Goal: Communication & Community: Answer question/provide support

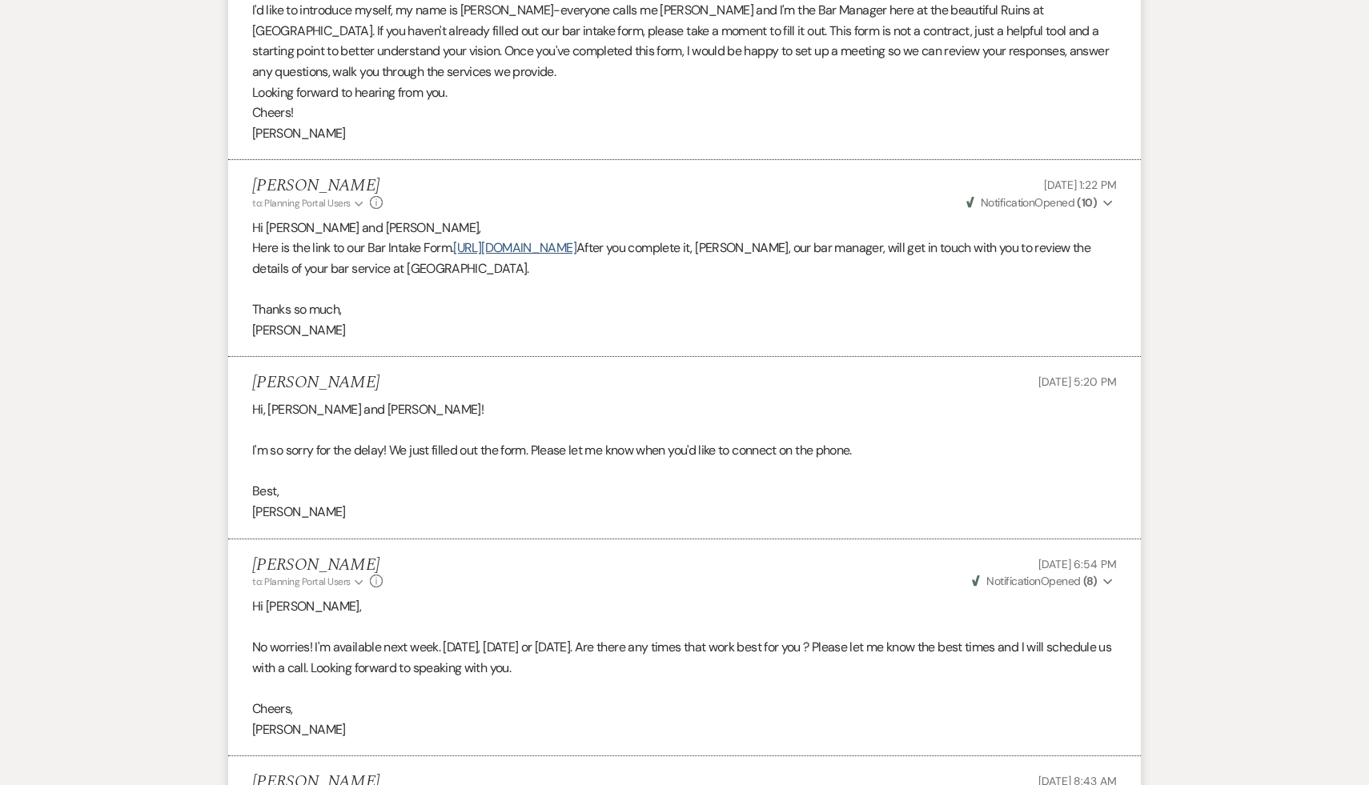
scroll to position [155, 0]
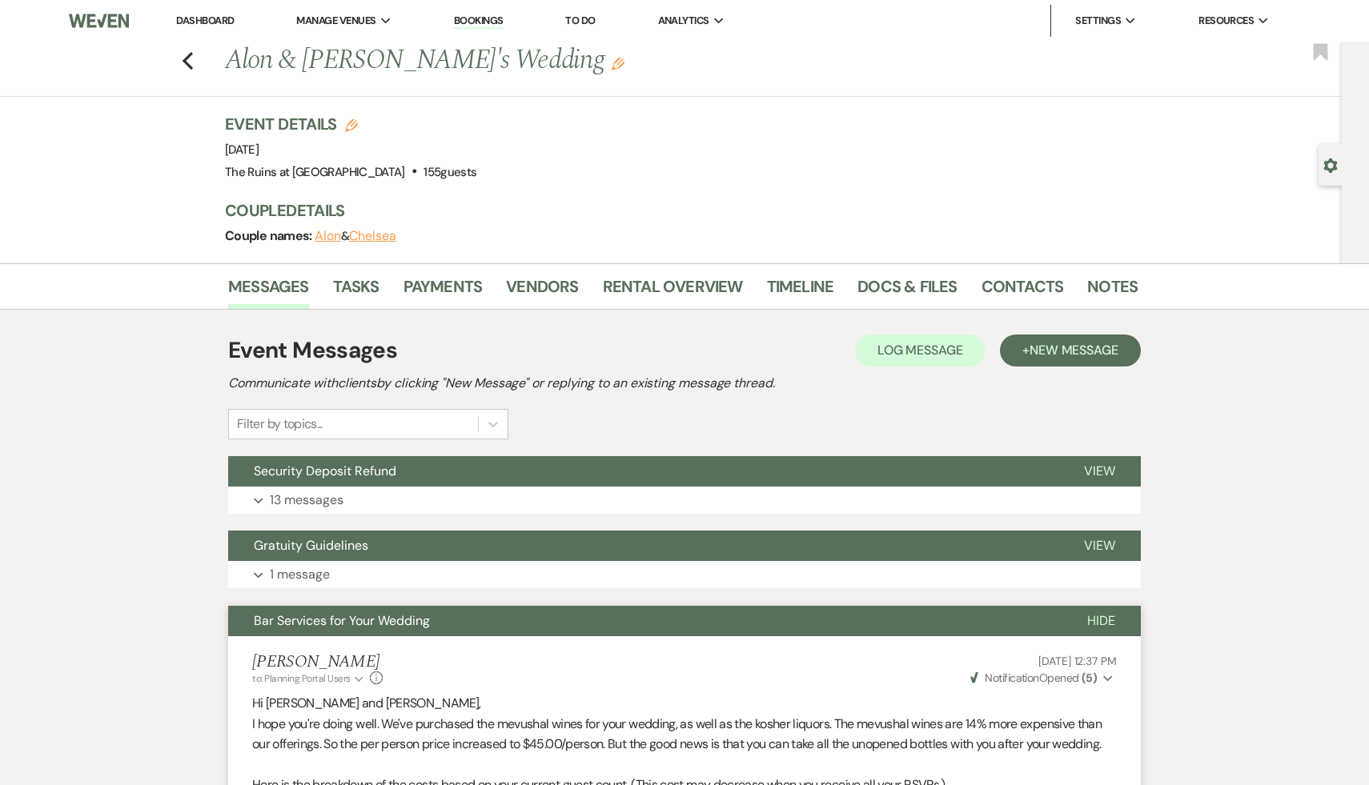
click at [198, 21] on link "Dashboard" at bounding box center [205, 21] width 58 height 14
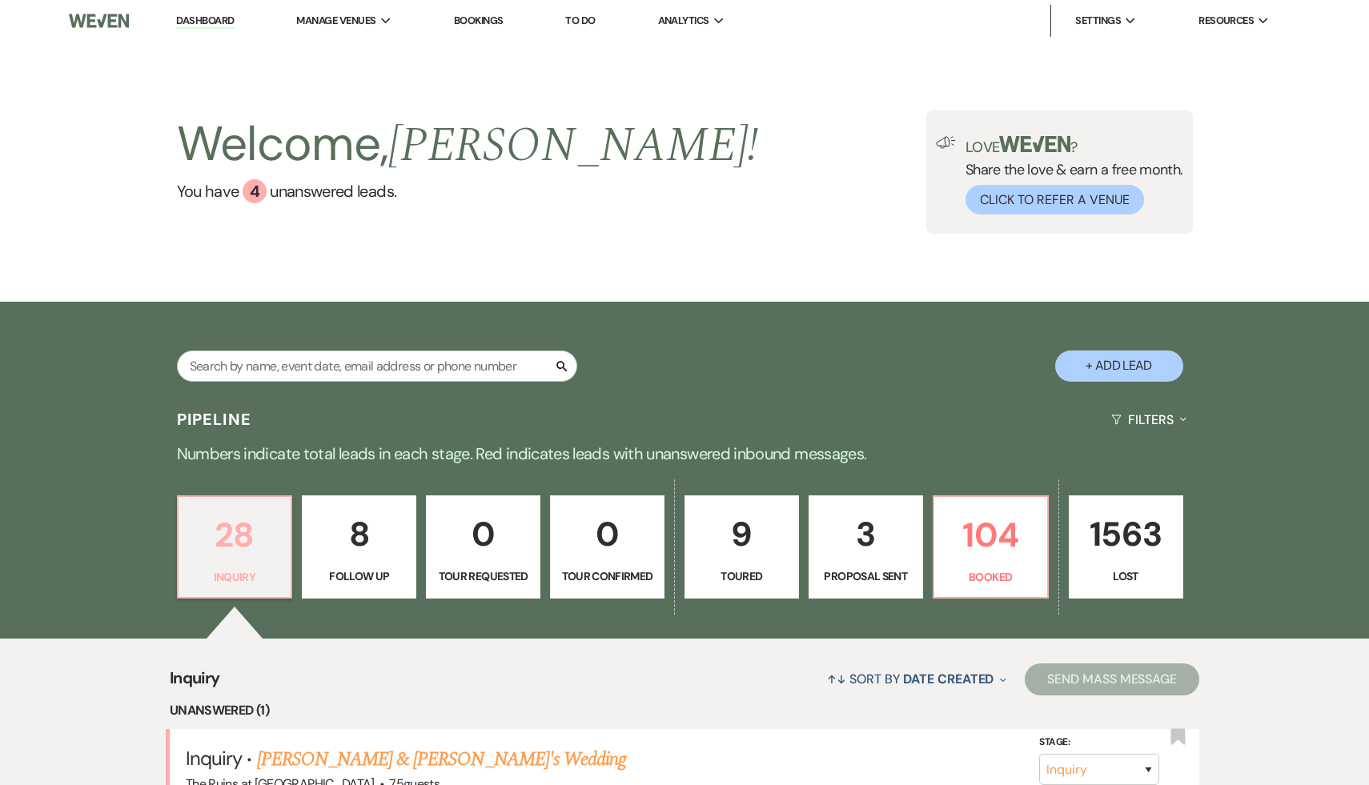
click at [231, 528] on p "28" at bounding box center [235, 535] width 94 height 54
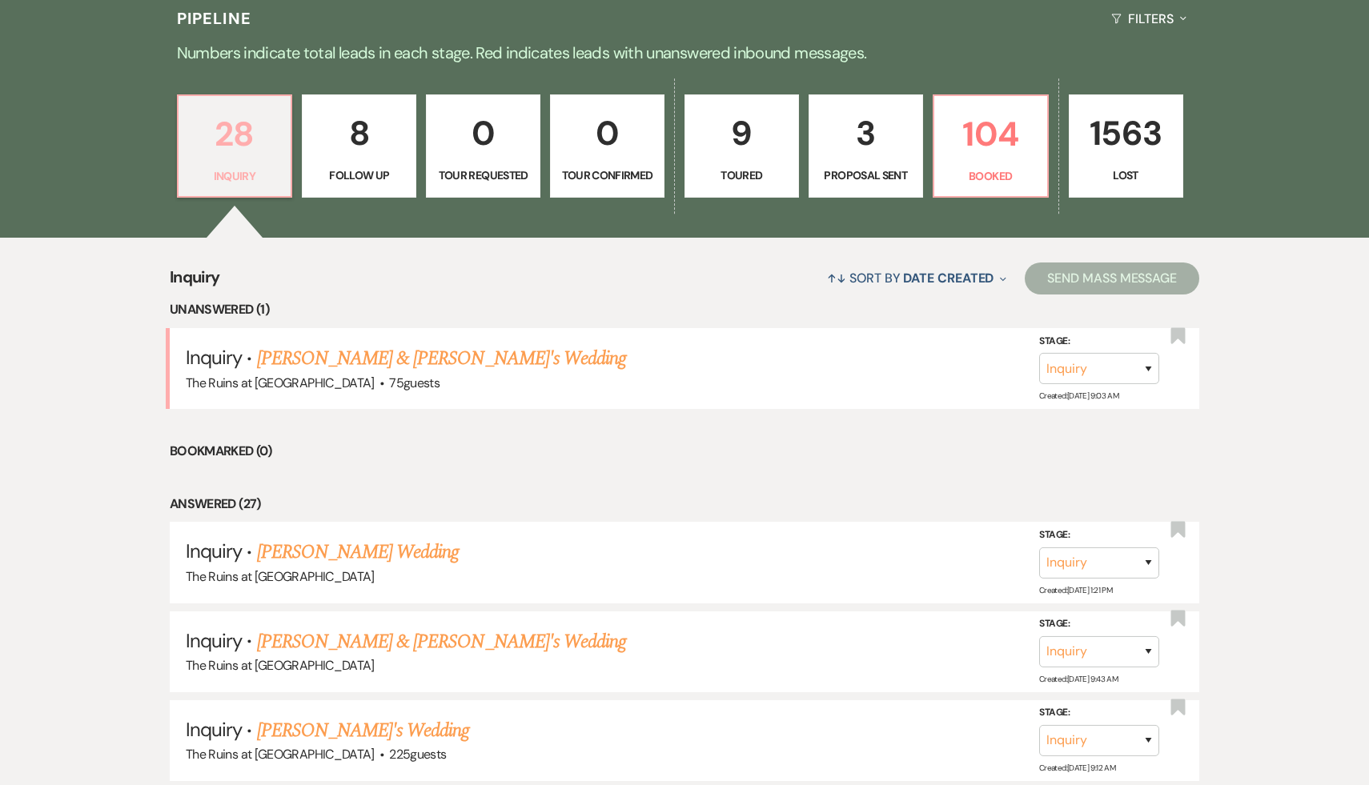
scroll to position [441, 0]
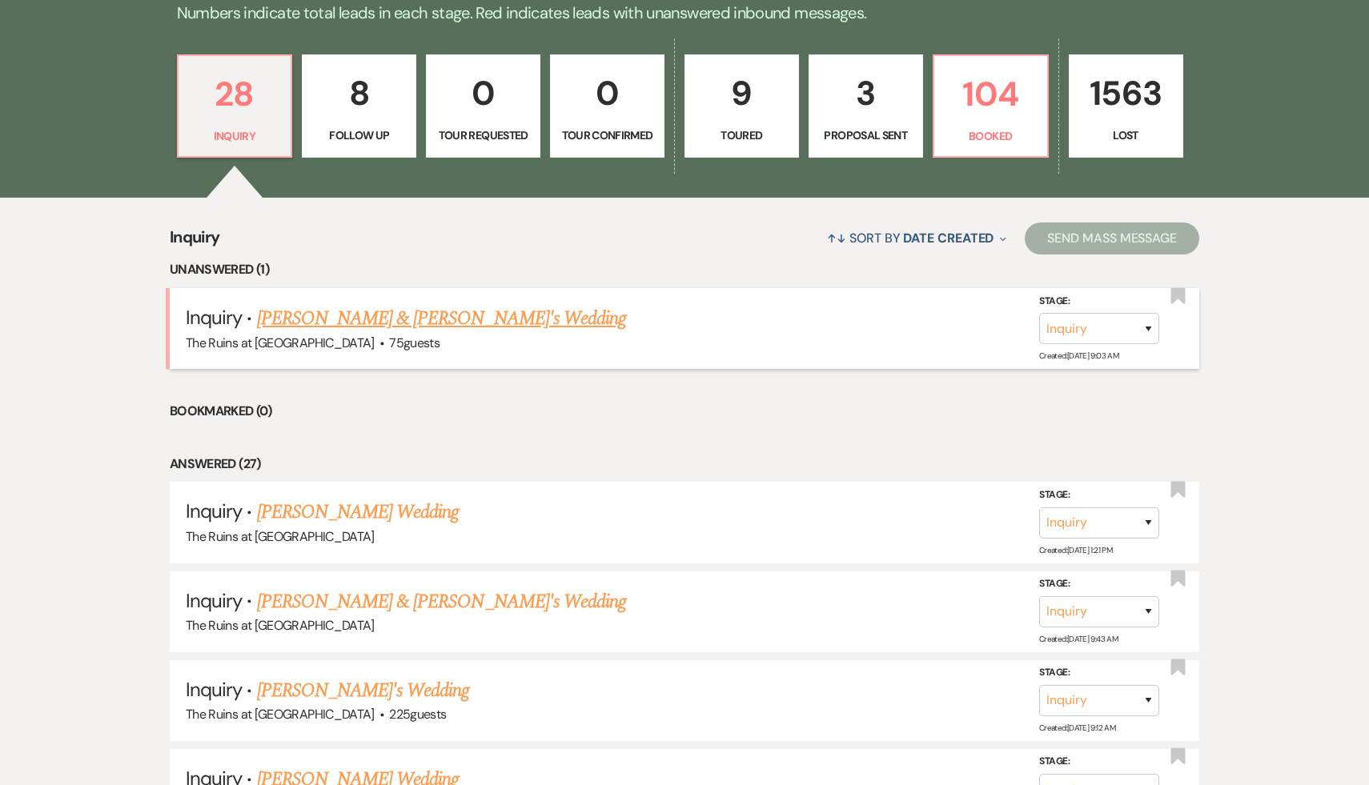
click at [423, 320] on link "[PERSON_NAME] & [PERSON_NAME]'s Wedding" at bounding box center [442, 318] width 370 height 29
select select "3"
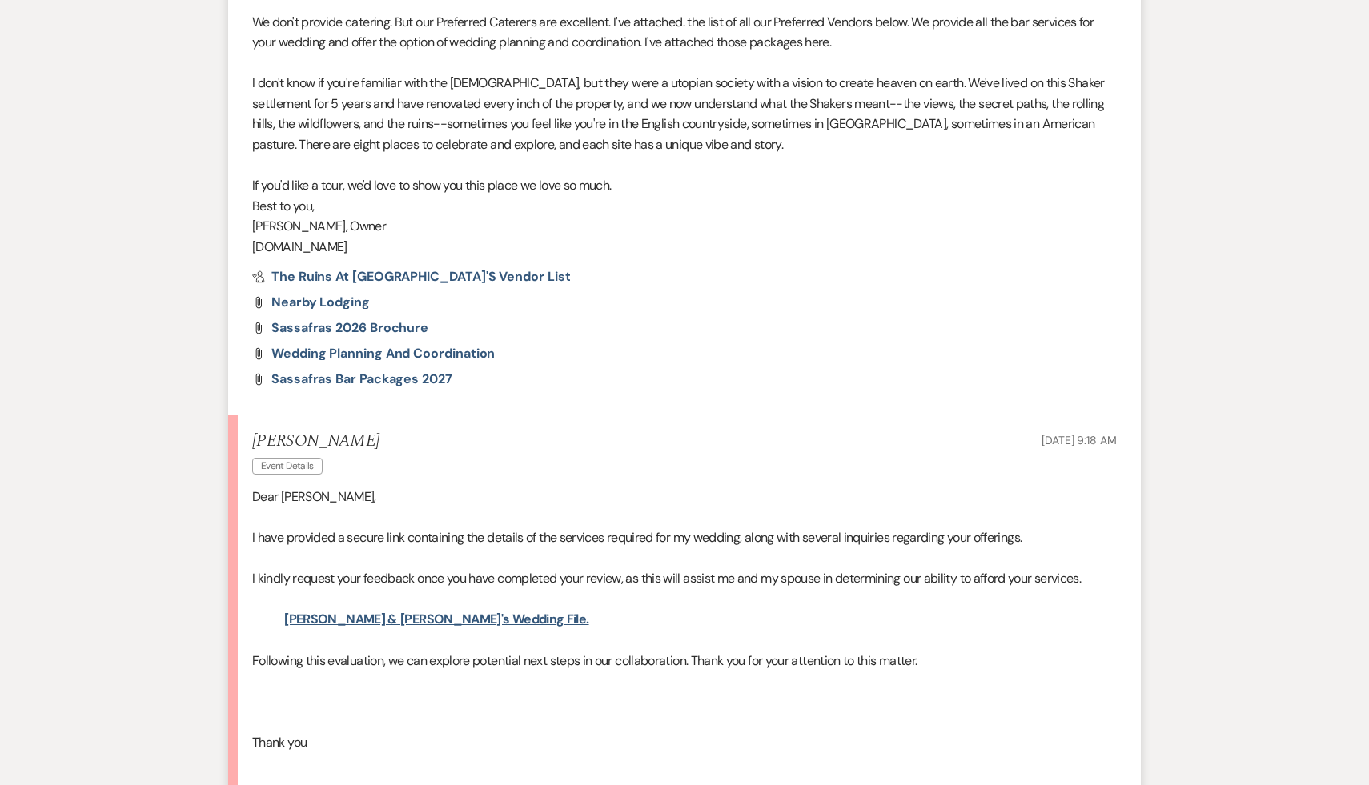
scroll to position [1094, 0]
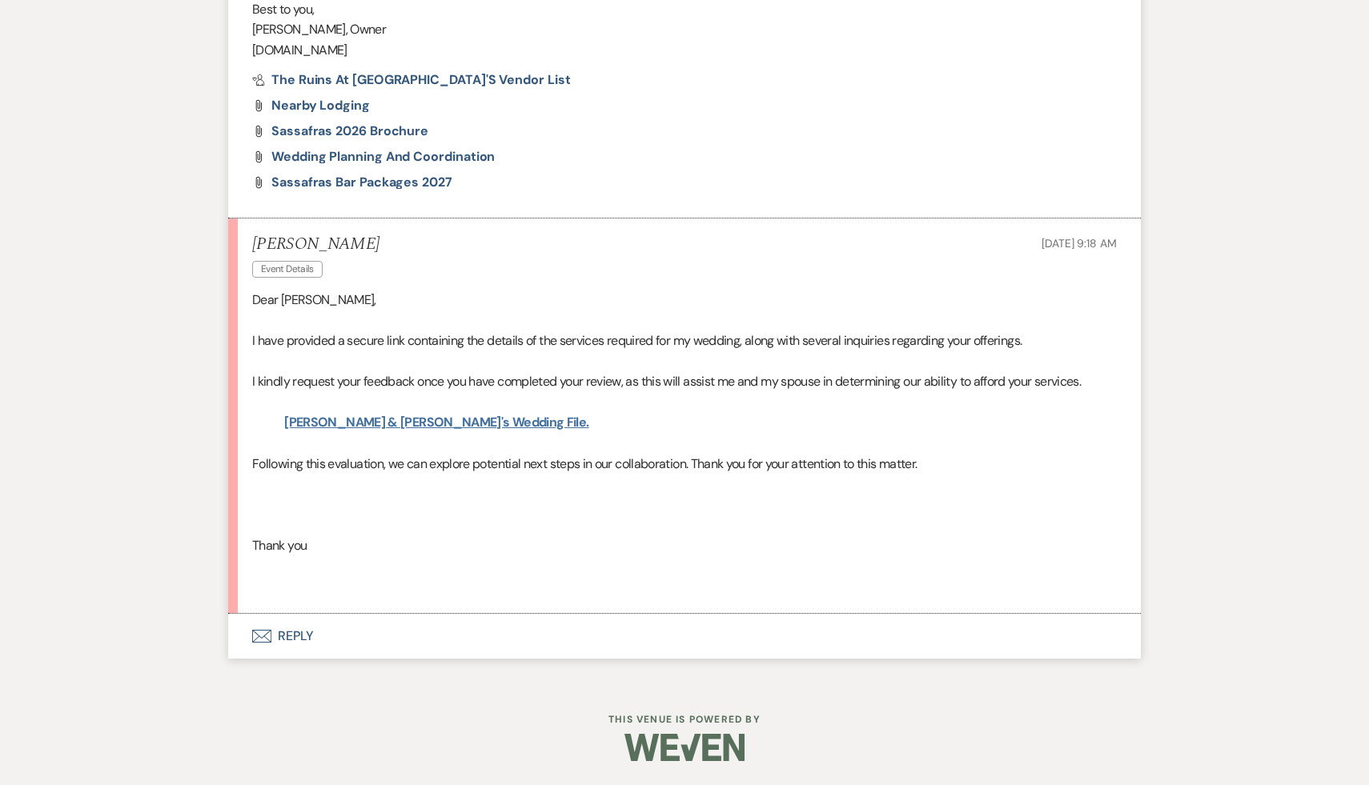
click at [411, 427] on link "[PERSON_NAME] & [PERSON_NAME]'s Wedding File." at bounding box center [436, 422] width 304 height 17
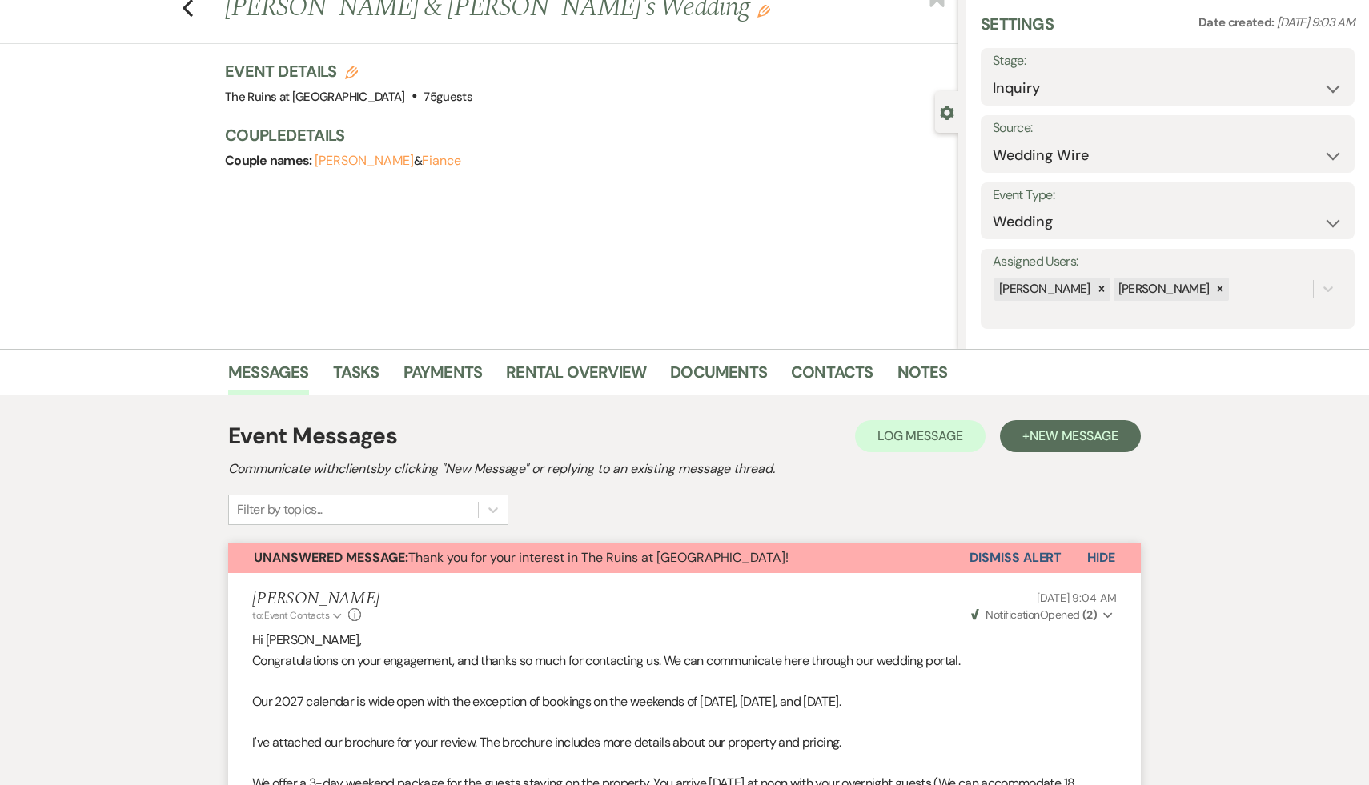
scroll to position [0, 0]
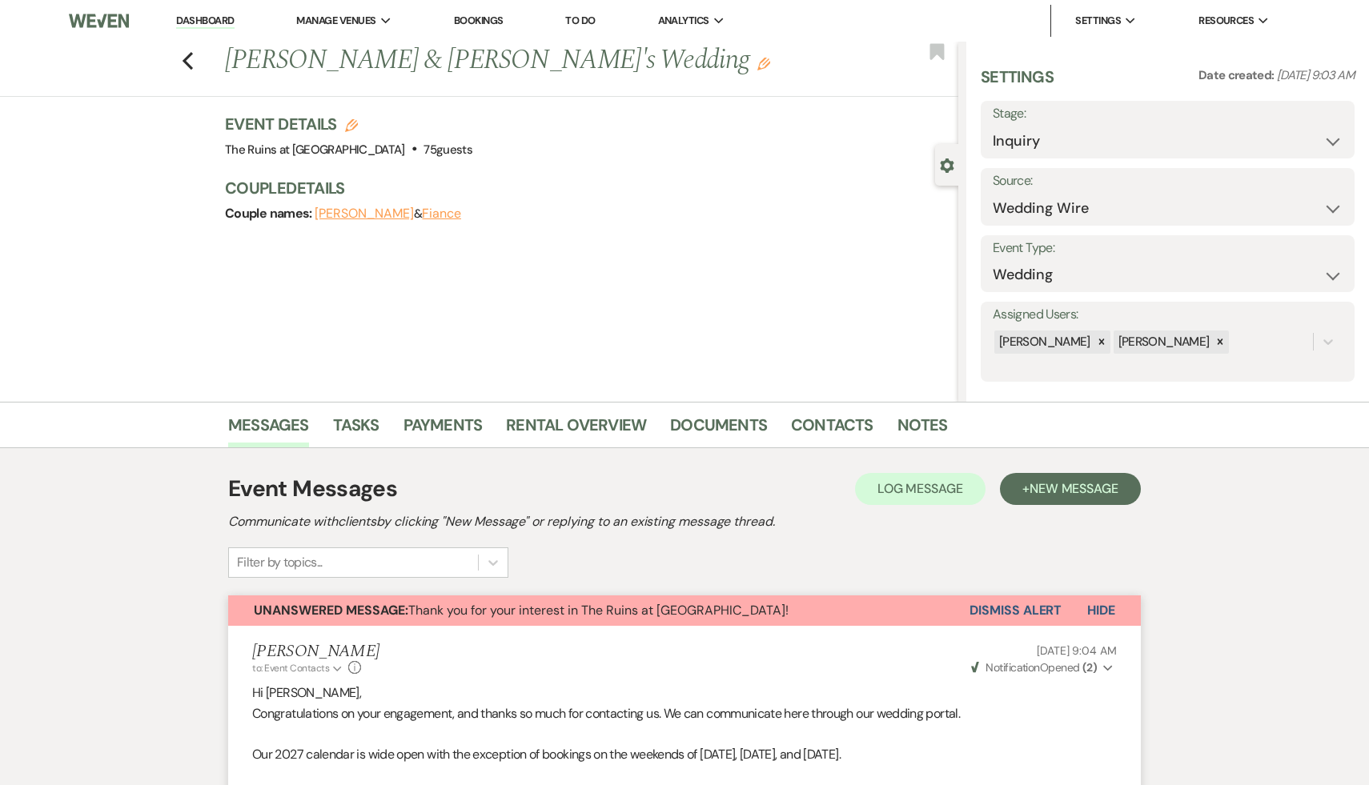
click at [209, 16] on link "Dashboard" at bounding box center [205, 21] width 58 height 15
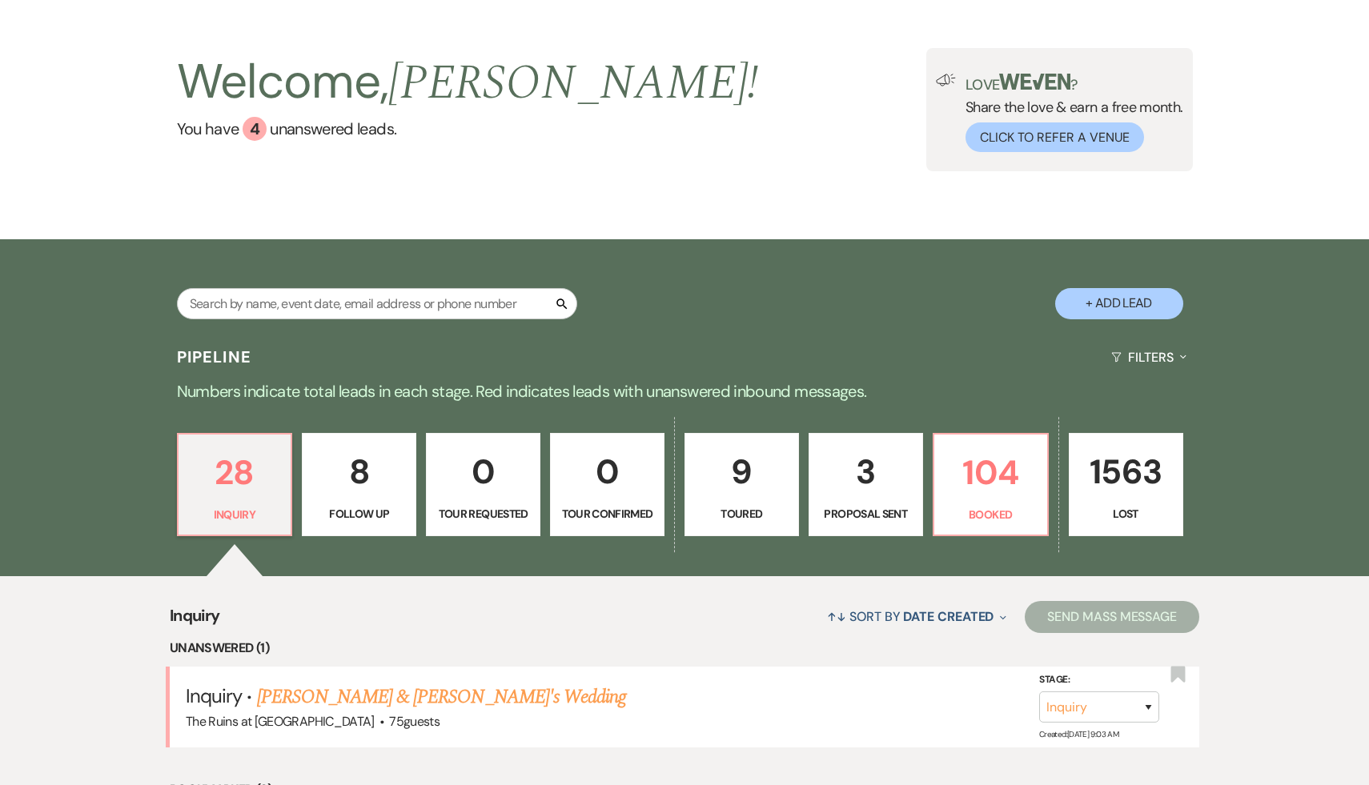
scroll to position [114, 0]
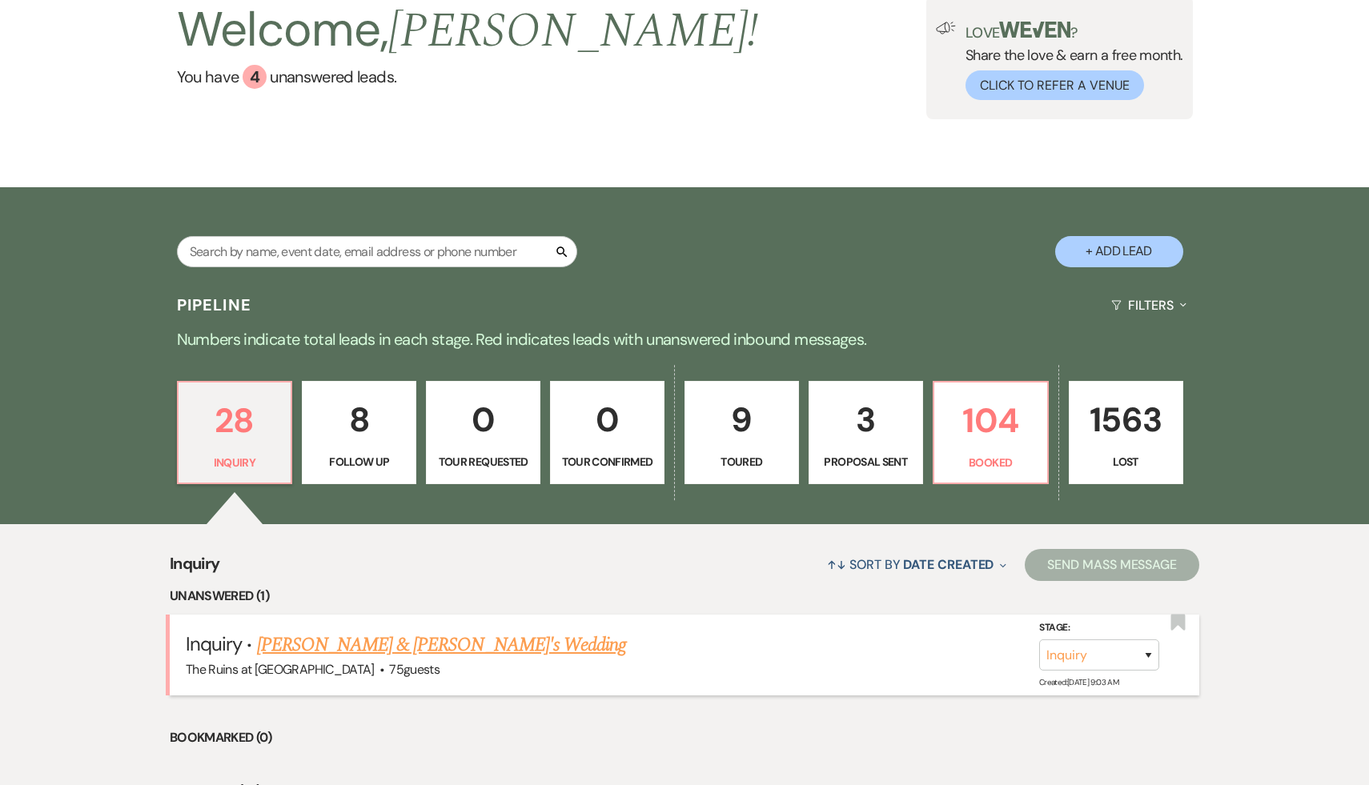
click at [382, 643] on link "[PERSON_NAME] & [PERSON_NAME]'s Wedding" at bounding box center [442, 645] width 370 height 29
select select "3"
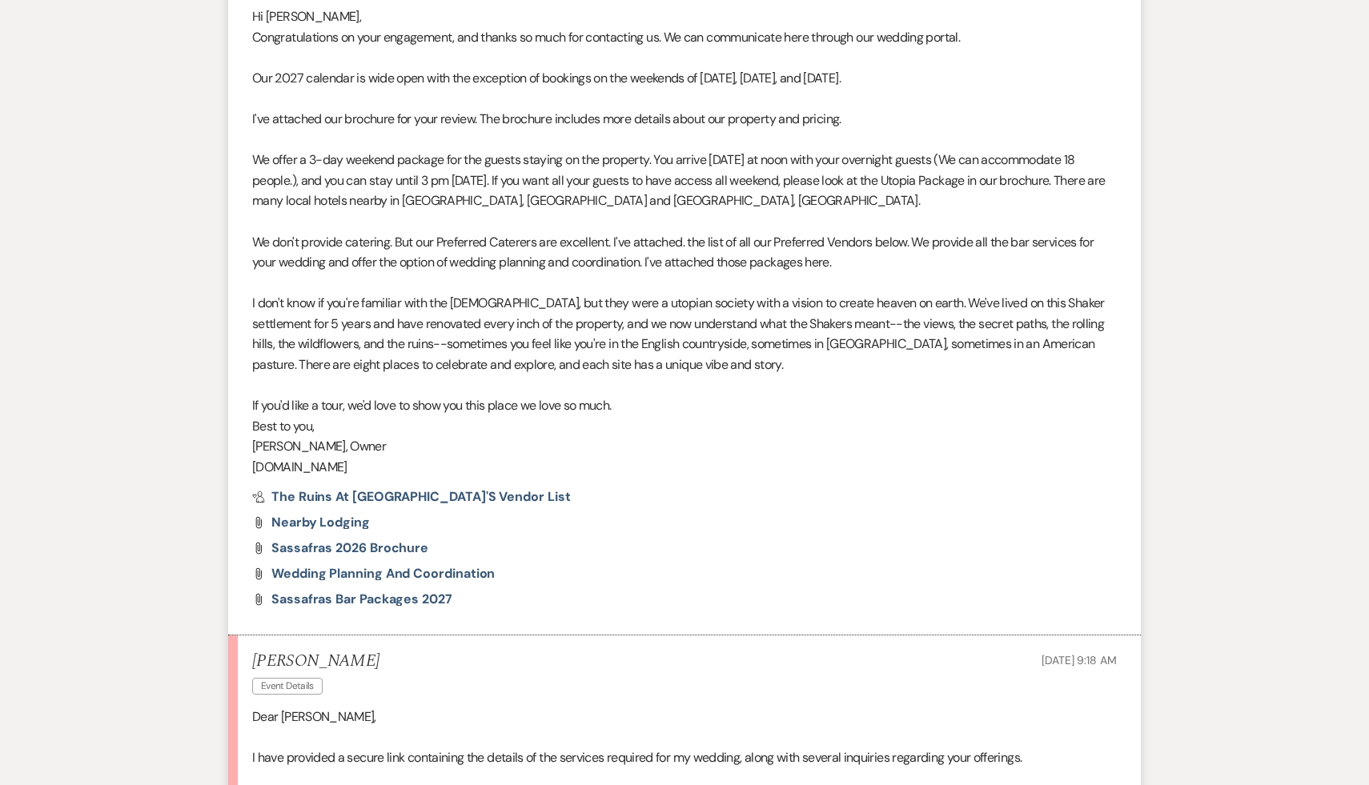
scroll to position [918, 0]
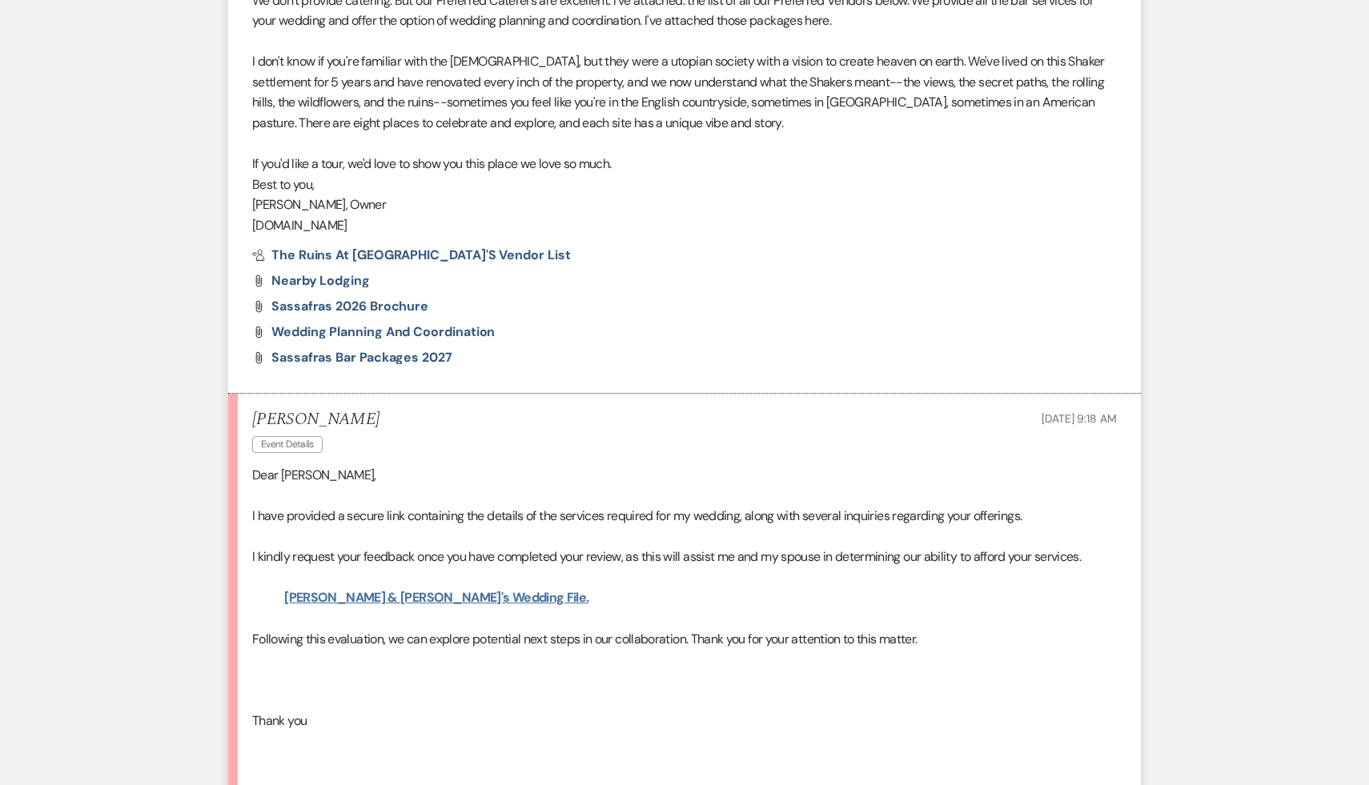
click at [407, 599] on link "[PERSON_NAME] & [PERSON_NAME]'s Wedding File." at bounding box center [436, 597] width 304 height 17
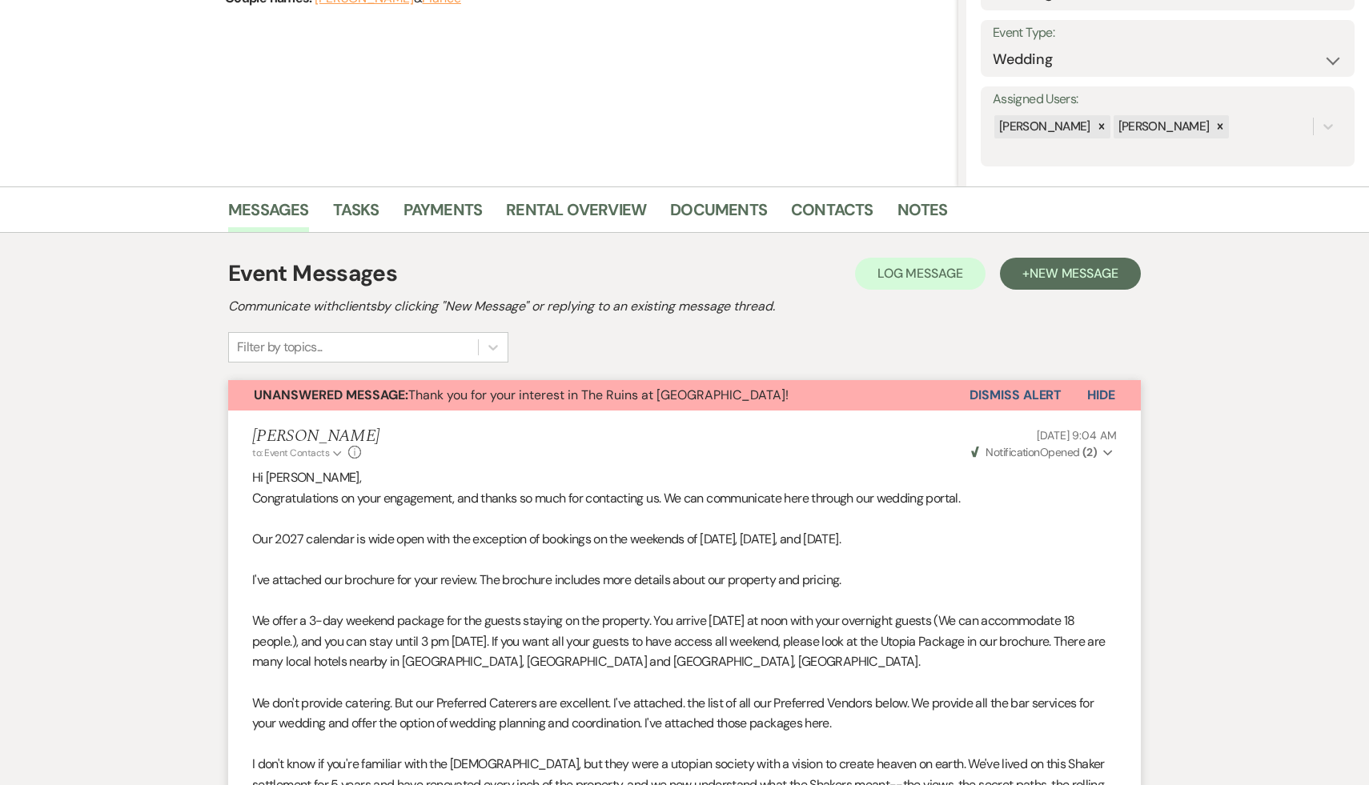
scroll to position [0, 0]
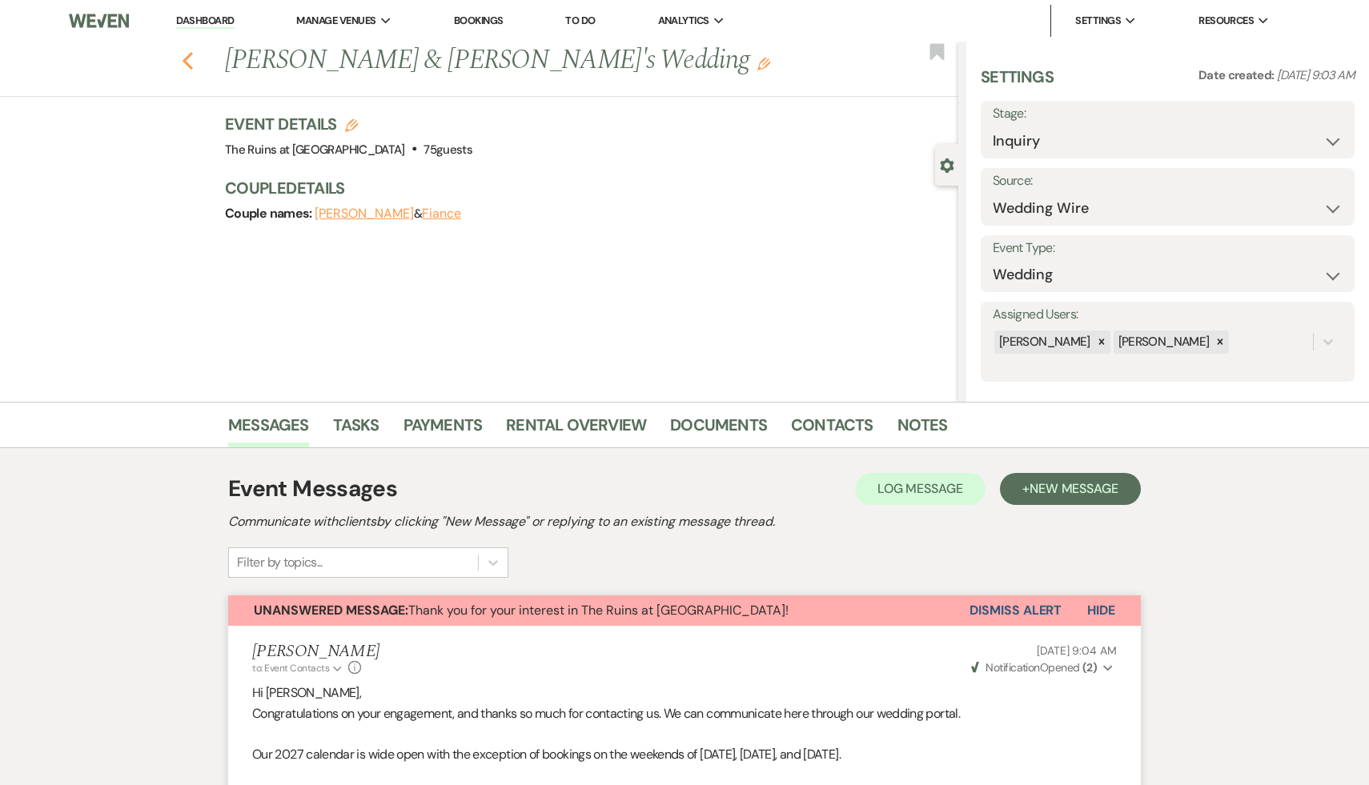
click at [188, 55] on use "button" at bounding box center [188, 61] width 10 height 18
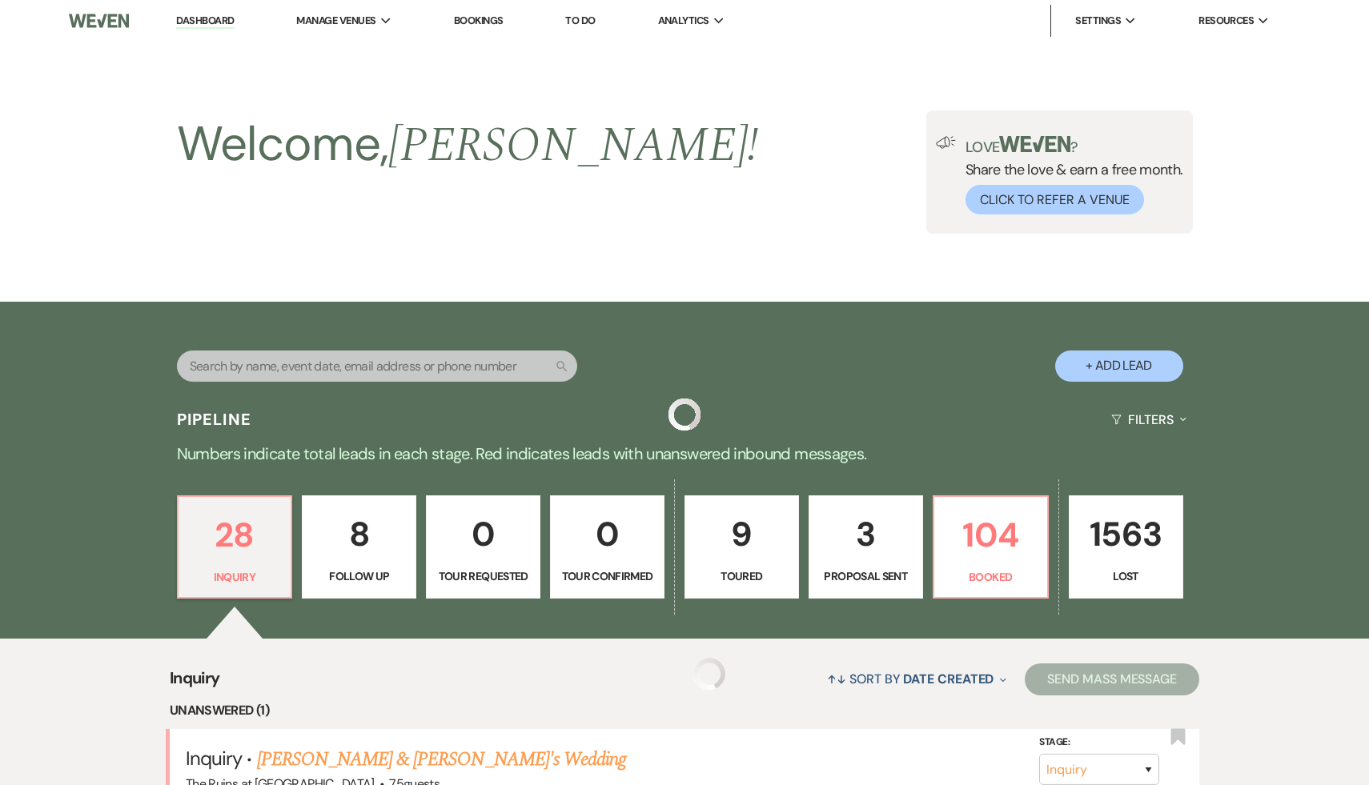
scroll to position [114, 0]
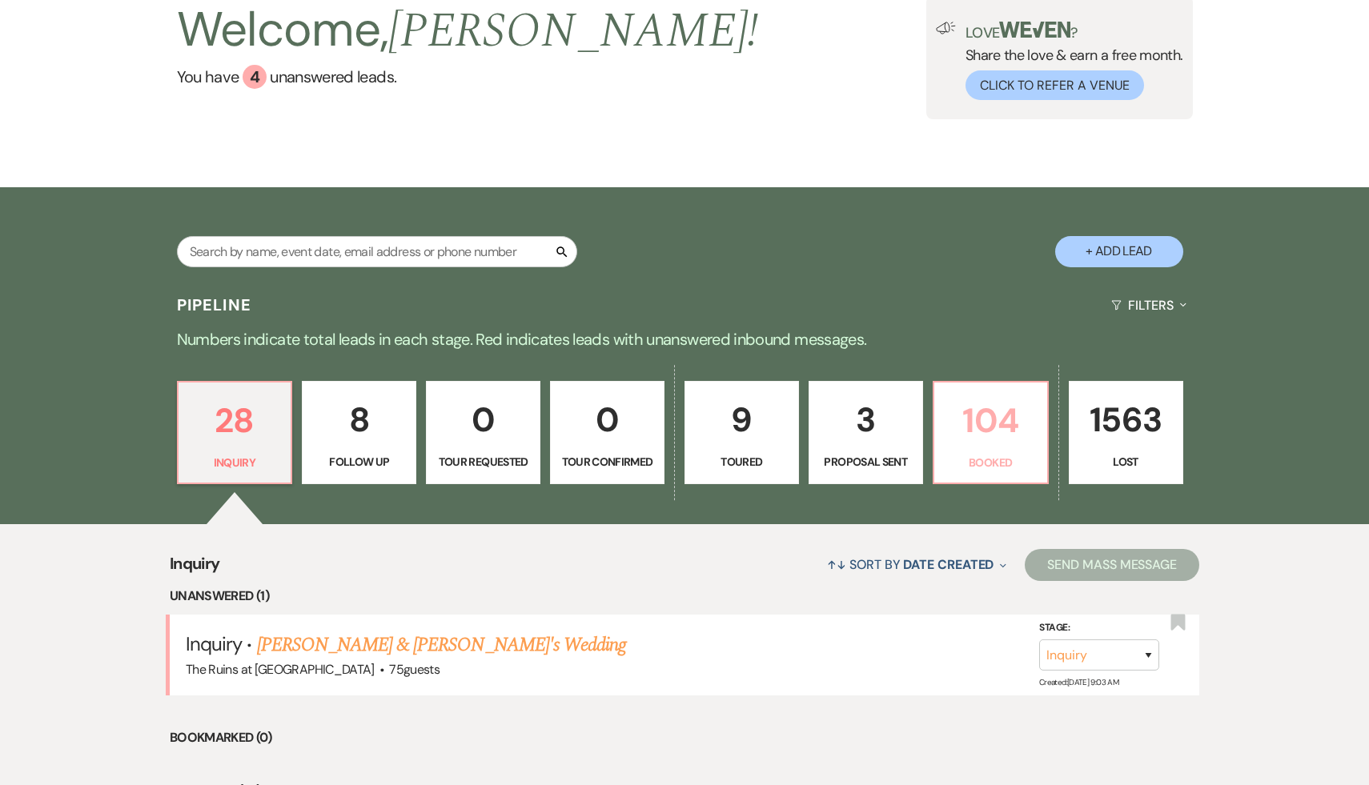
click at [989, 425] on p "104" at bounding box center [991, 421] width 94 height 54
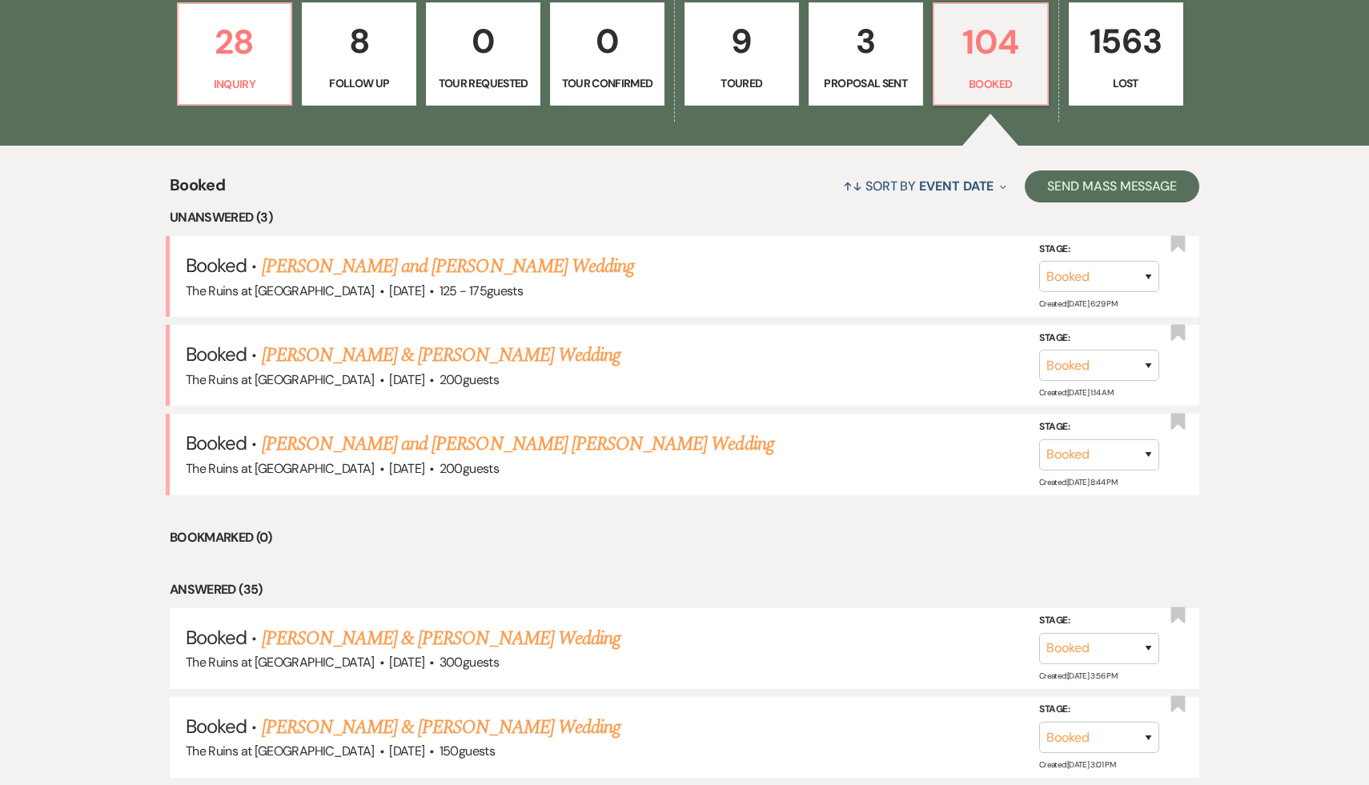
scroll to position [505, 0]
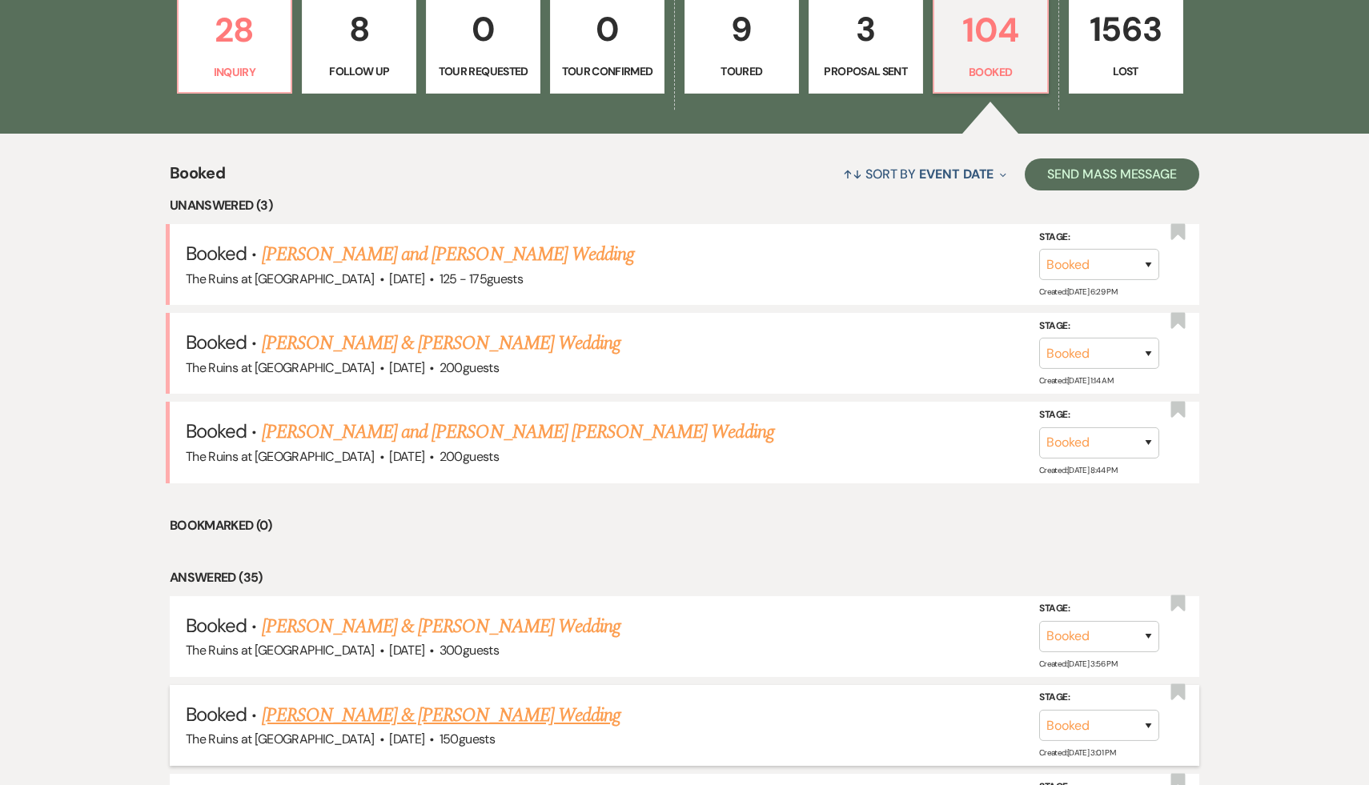
click at [472, 712] on link "[PERSON_NAME] & [PERSON_NAME] Wedding" at bounding box center [441, 715] width 359 height 29
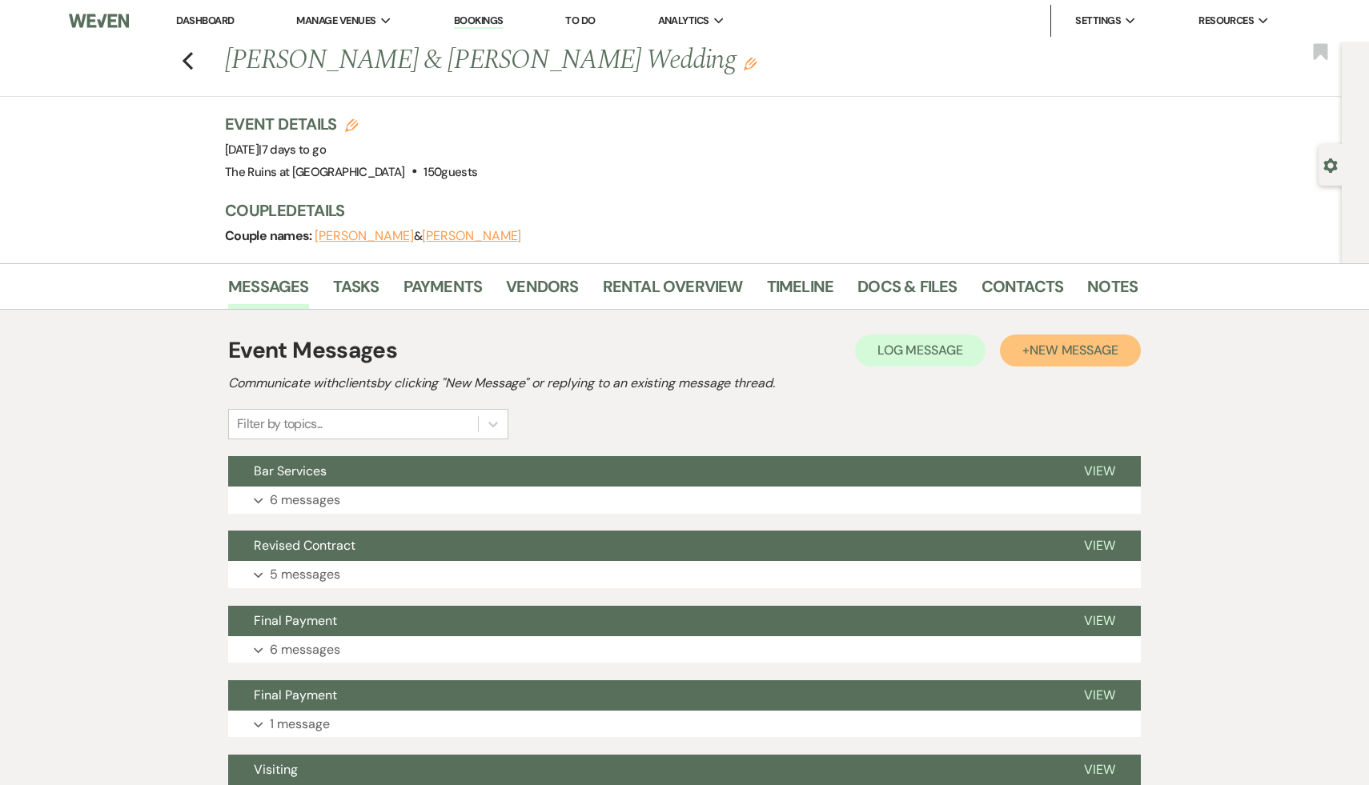
click at [1087, 348] on span "New Message" at bounding box center [1073, 350] width 89 height 17
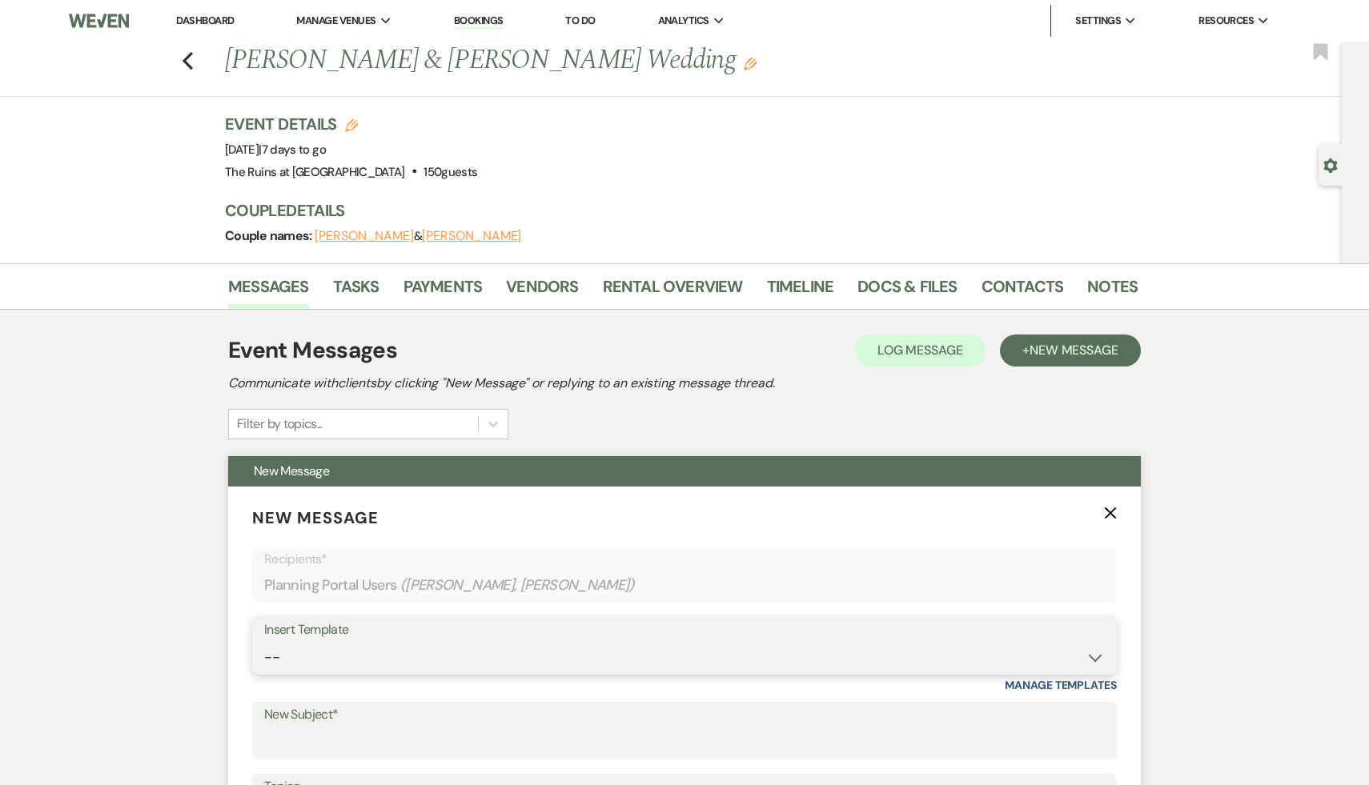
click at [1097, 658] on select "-- Weven Planning Portal Introduction (Booked Events) Initial Inquiry Response …" at bounding box center [684, 657] width 841 height 31
click at [580, 723] on label "New Subject*" at bounding box center [684, 715] width 841 height 23
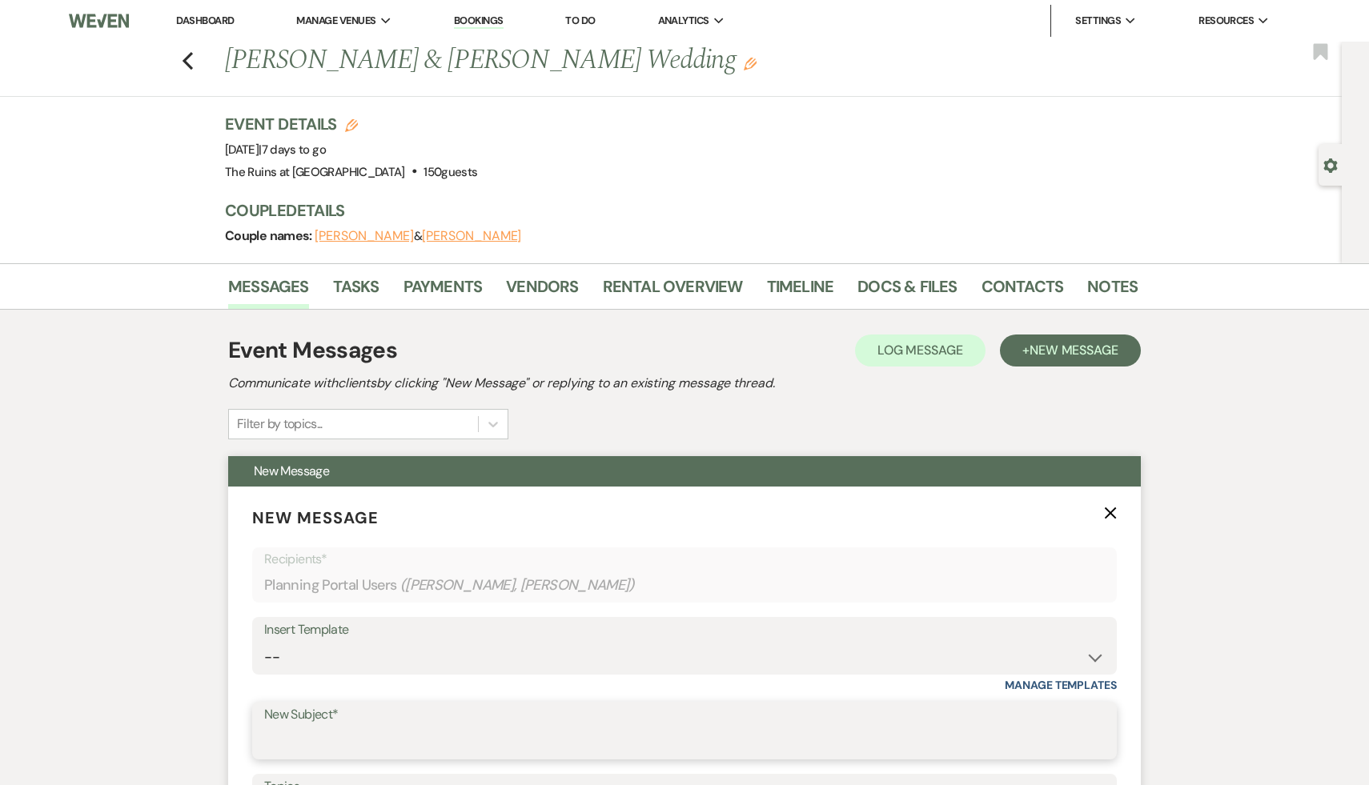
click at [580, 727] on input "New Subject*" at bounding box center [684, 742] width 841 height 31
type input "Final"
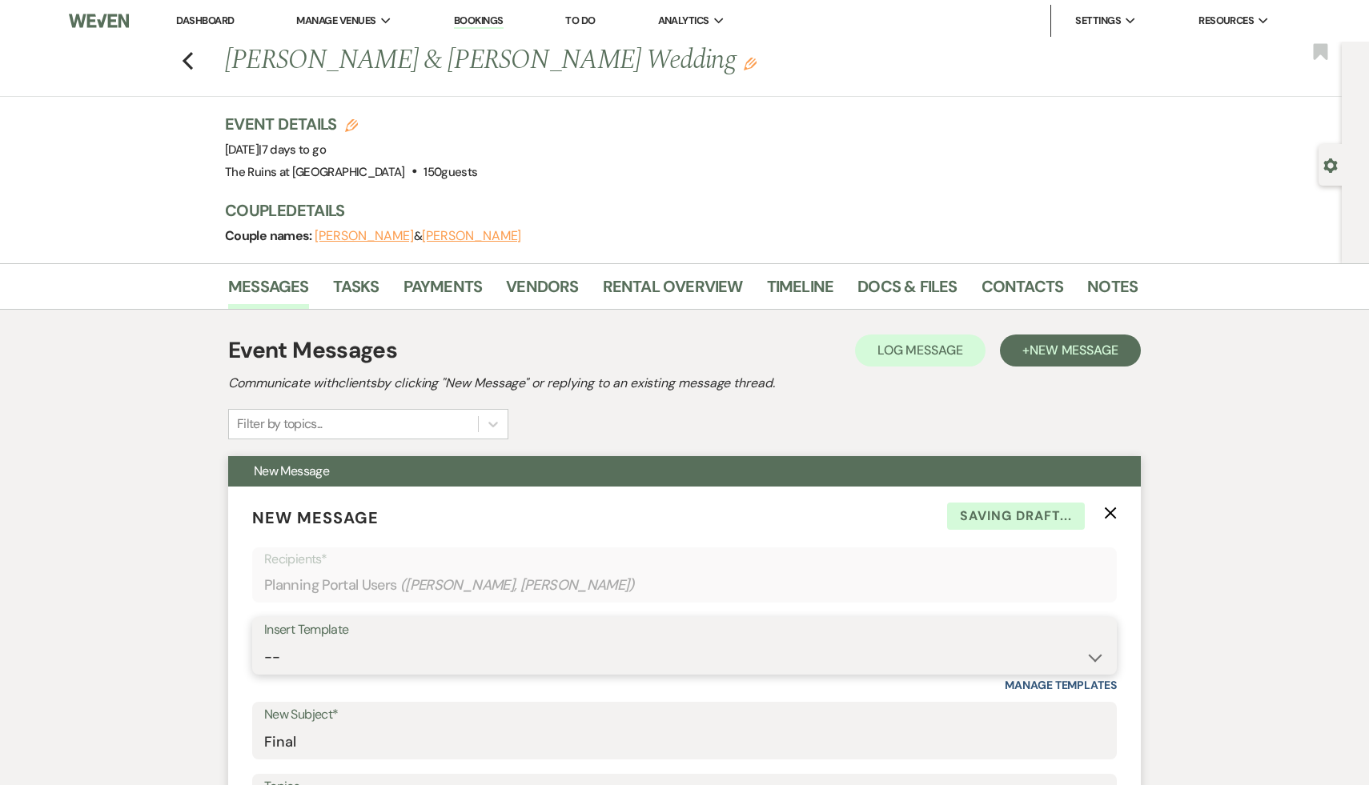
click at [1098, 656] on select "-- Weven Planning Portal Introduction (Booked Events) Initial Inquiry Response …" at bounding box center [684, 657] width 841 height 31
select select "6065"
click at [264, 642] on select "-- Weven Planning Portal Introduction (Booked Events) Initial Inquiry Response …" at bounding box center [684, 657] width 841 height 31
type input "Final Bar Service Invoice"
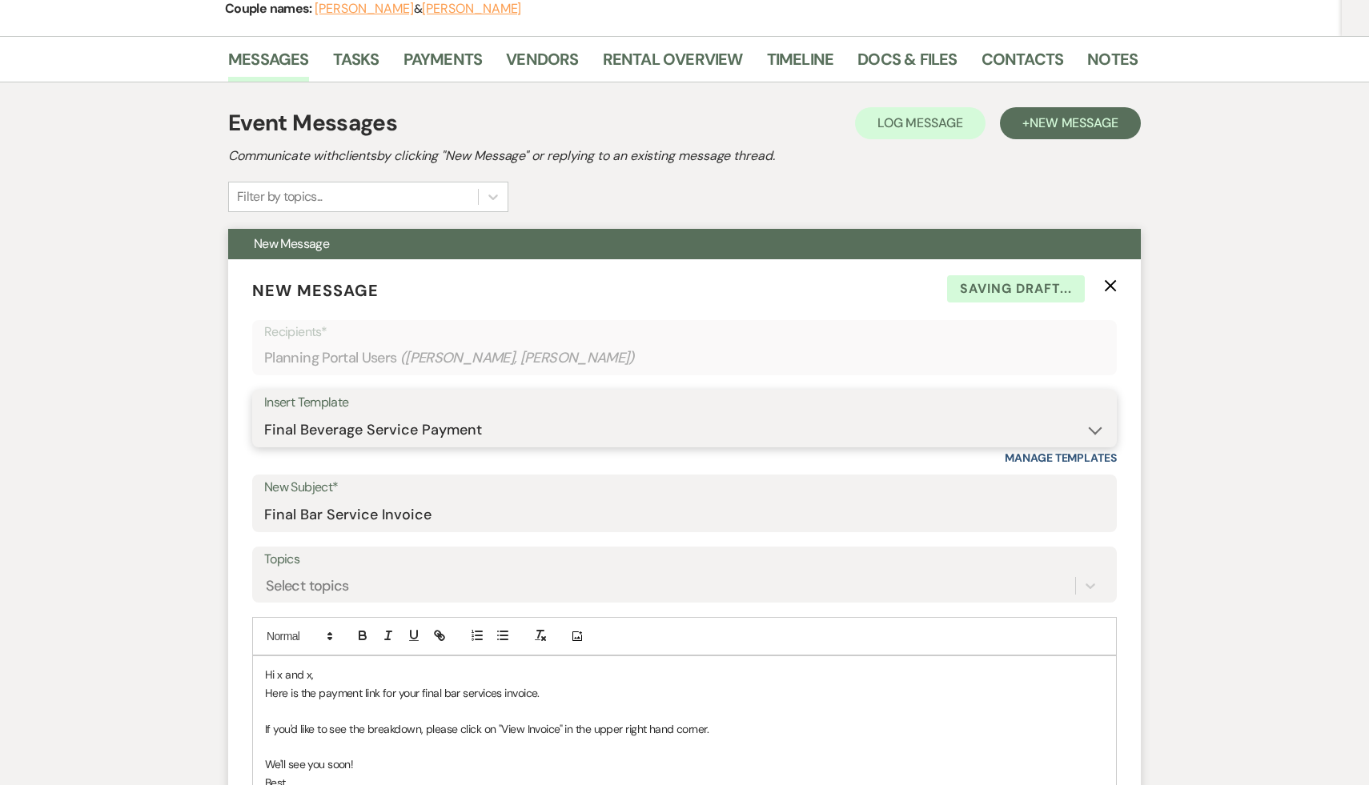
scroll to position [237, 0]
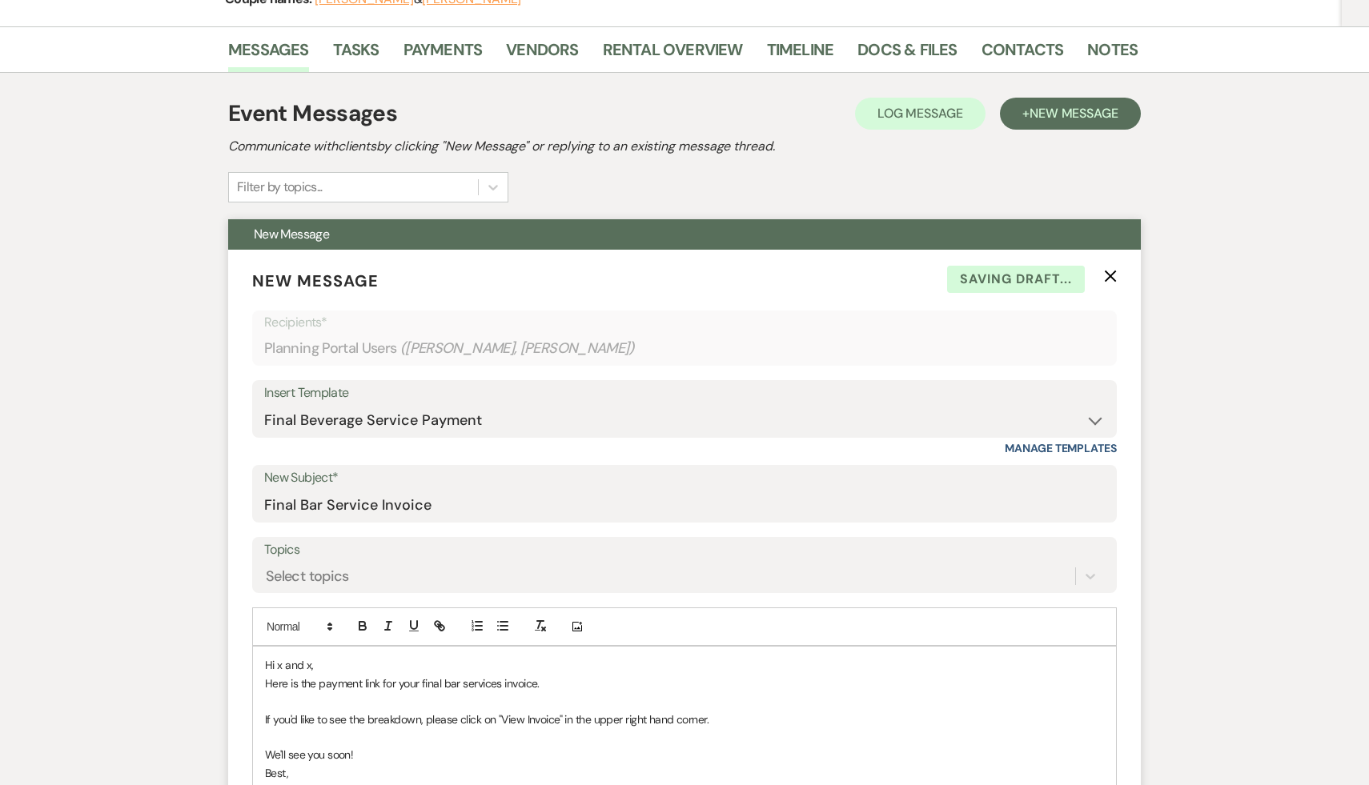
click at [329, 662] on p "Hi x and x," at bounding box center [684, 665] width 839 height 18
click at [265, 684] on p "Here is the payment link for your final bar services invoice." at bounding box center [684, 684] width 839 height 18
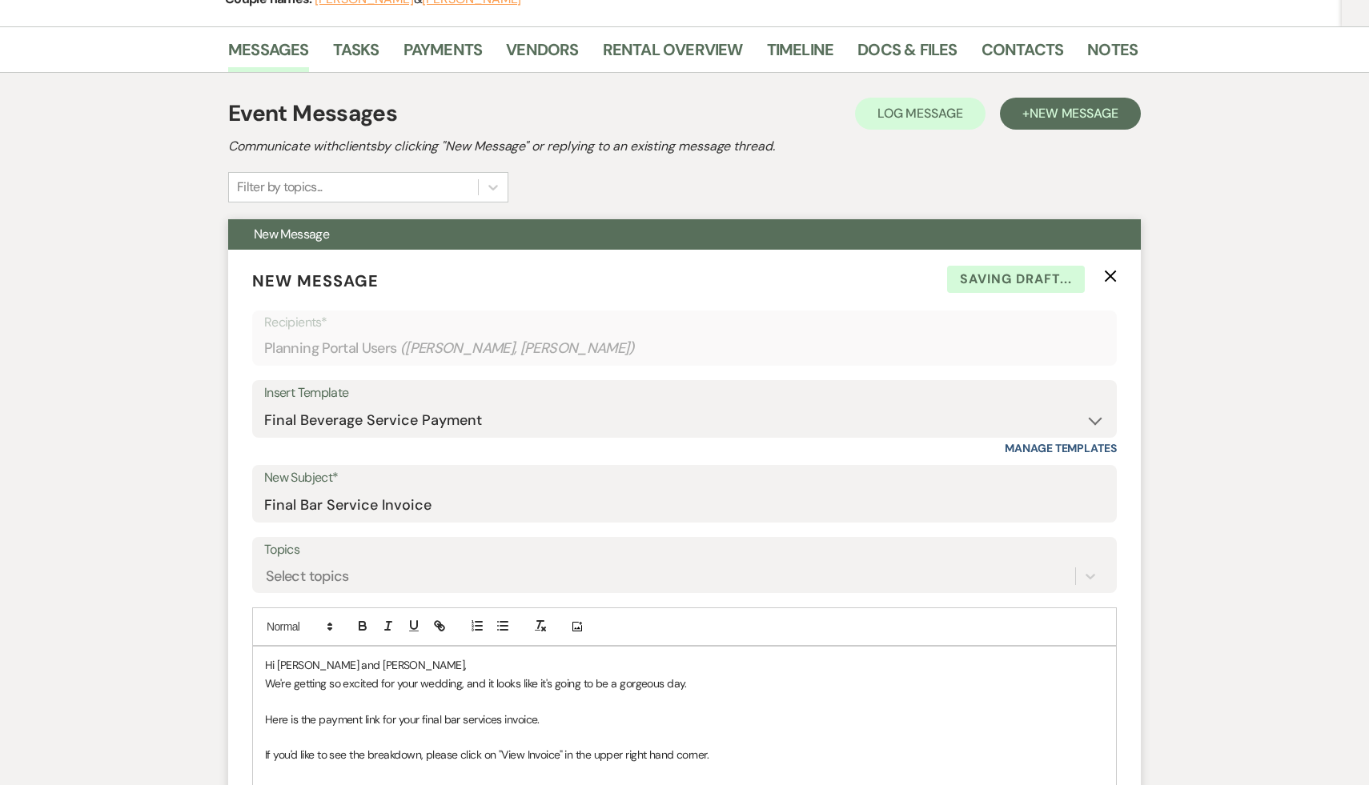
click at [589, 711] on p "Here is the payment link for your final bar services invoice." at bounding box center [684, 720] width 839 height 18
click at [576, 716] on p "Here is the payment link for your final bar services invoice." at bounding box center [684, 720] width 839 height 18
drag, startPoint x: 1010, startPoint y: 720, endPoint x: 540, endPoint y: 724, distance: 469.9
click at [540, 724] on p "Here is the payment link for your final bar services invoice. [URL][DOMAIN_NAME]" at bounding box center [684, 720] width 839 height 18
click at [440, 623] on icon "button" at bounding box center [438, 624] width 6 height 6
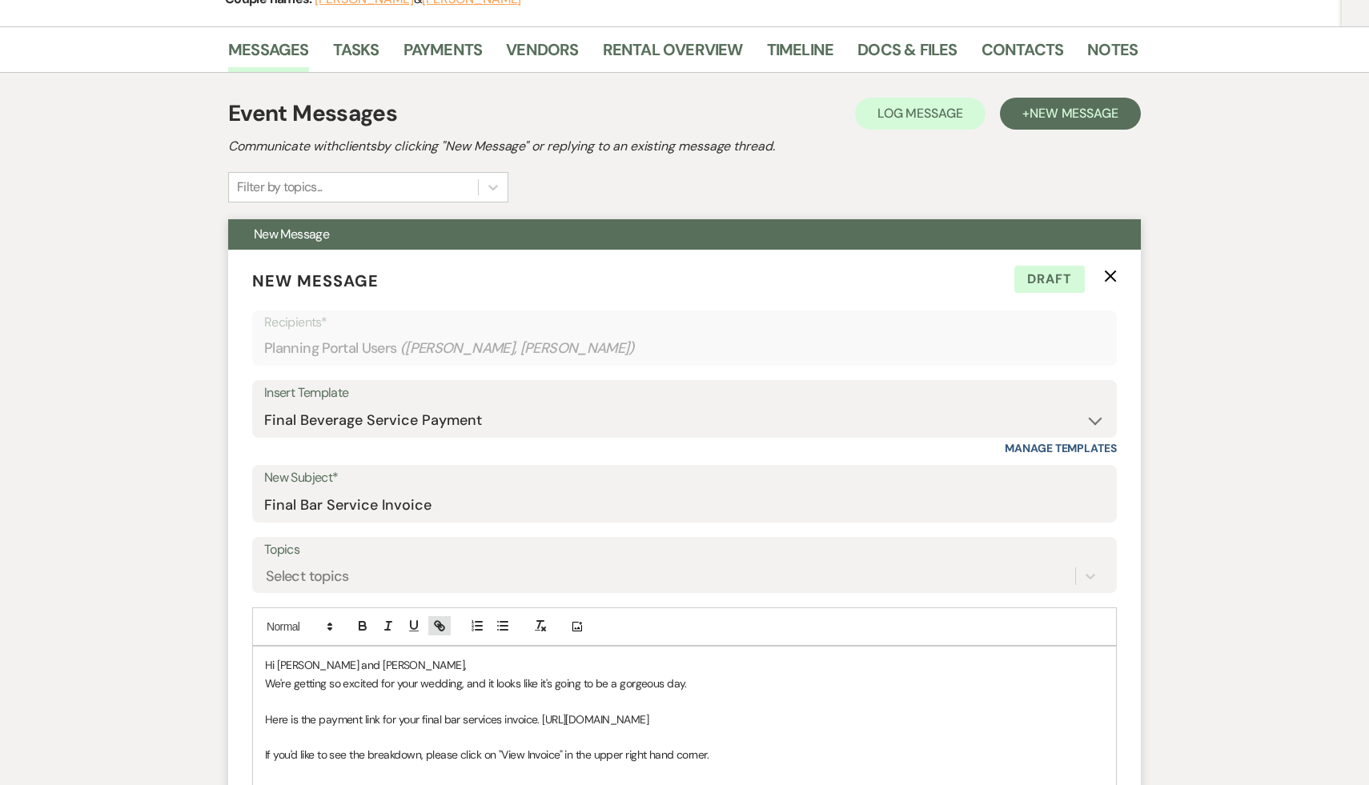
type input "[URL][DOMAIN_NAME]"
click at [869, 753] on link at bounding box center [863, 750] width 34 height 12
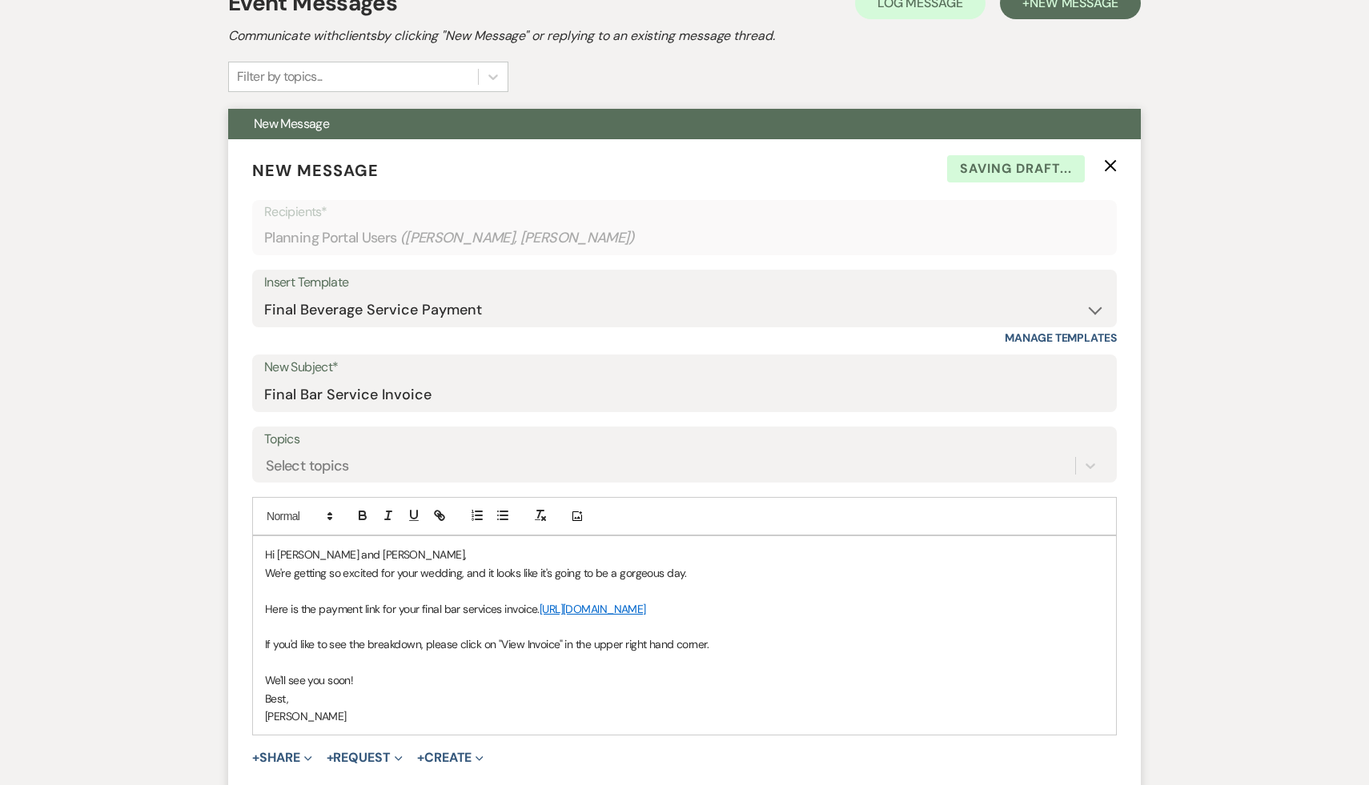
scroll to position [472, 0]
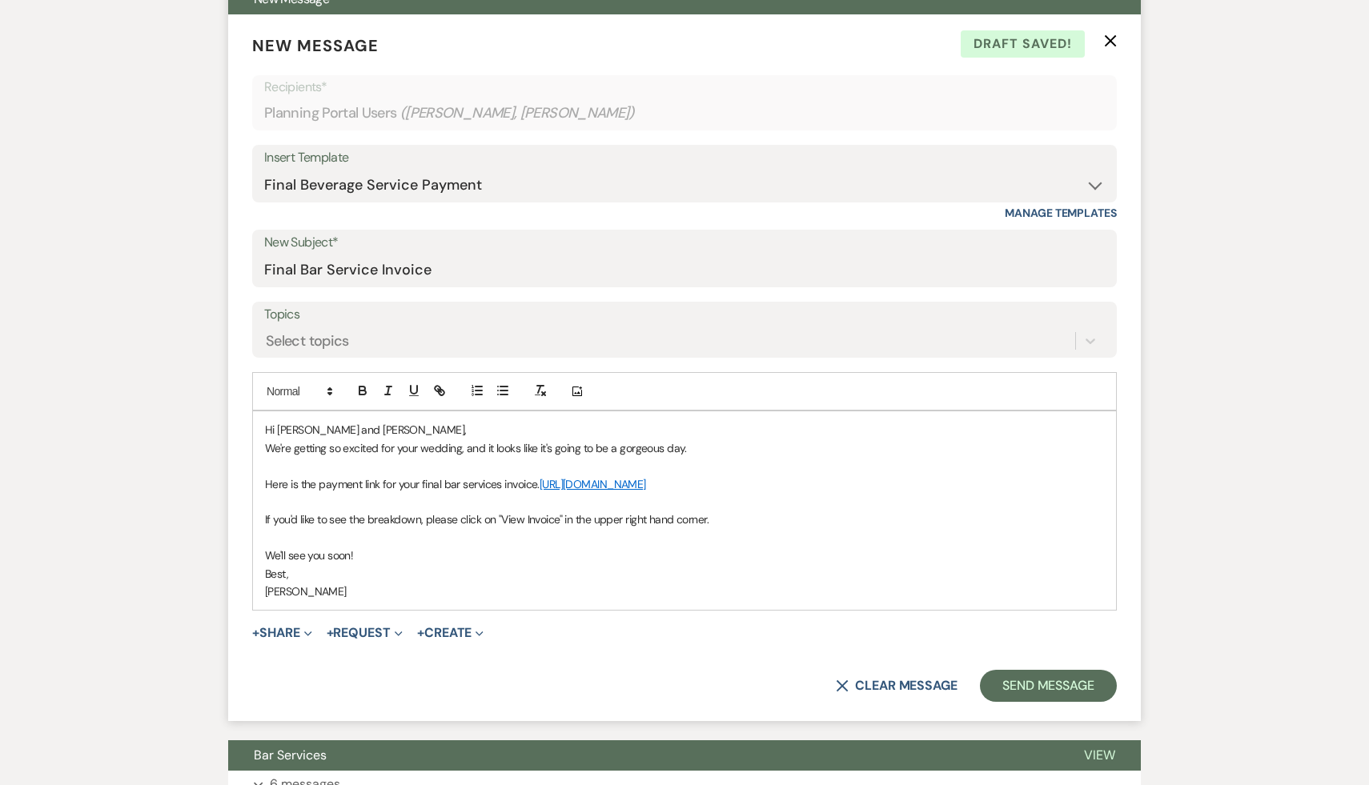
click at [652, 706] on form "New Message X Draft saved! Recipients* Planning Portal Users ( [PERSON_NAME], […" at bounding box center [684, 367] width 913 height 707
click at [646, 483] on link "[URL][DOMAIN_NAME]" at bounding box center [593, 484] width 106 height 14
click at [778, 512] on link "[URL][DOMAIN_NAME]" at bounding box center [727, 515] width 101 height 21
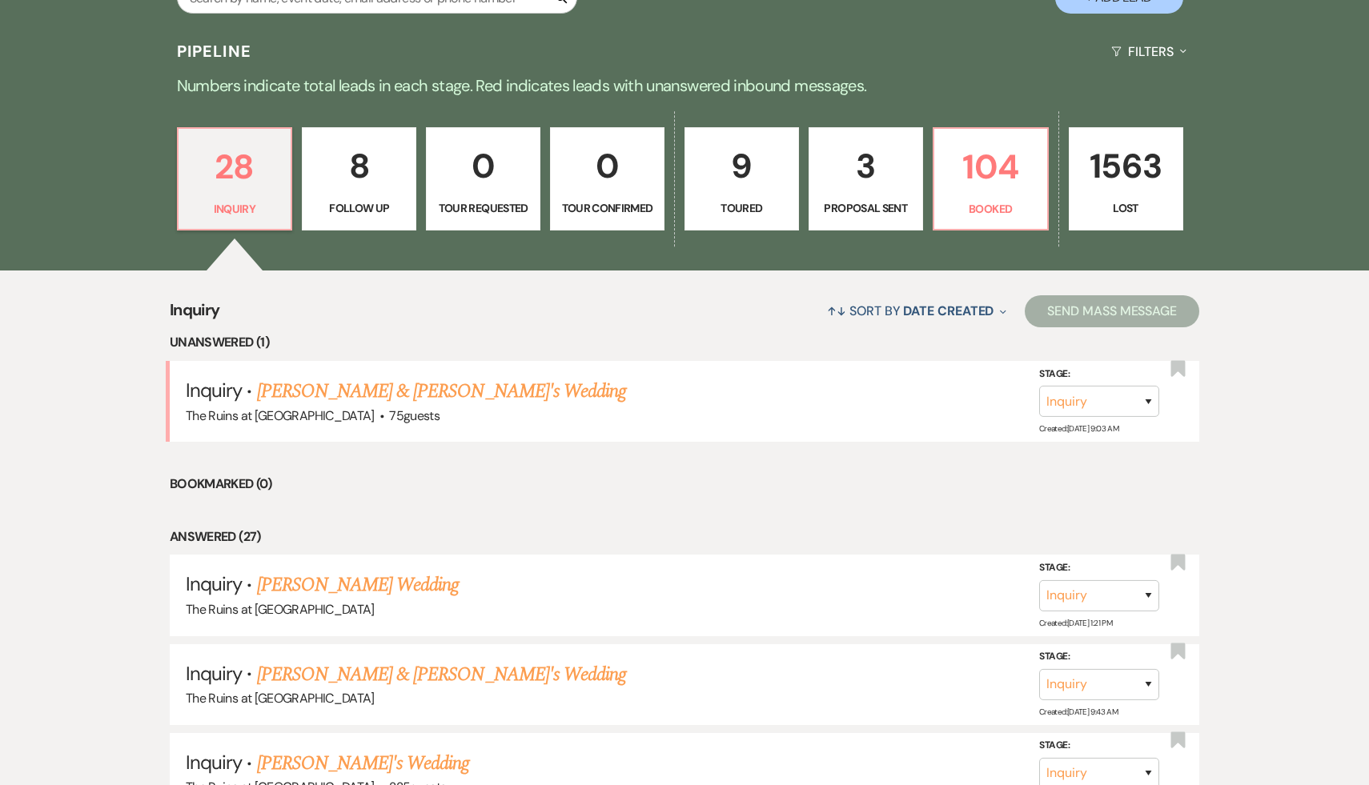
scroll to position [465, 0]
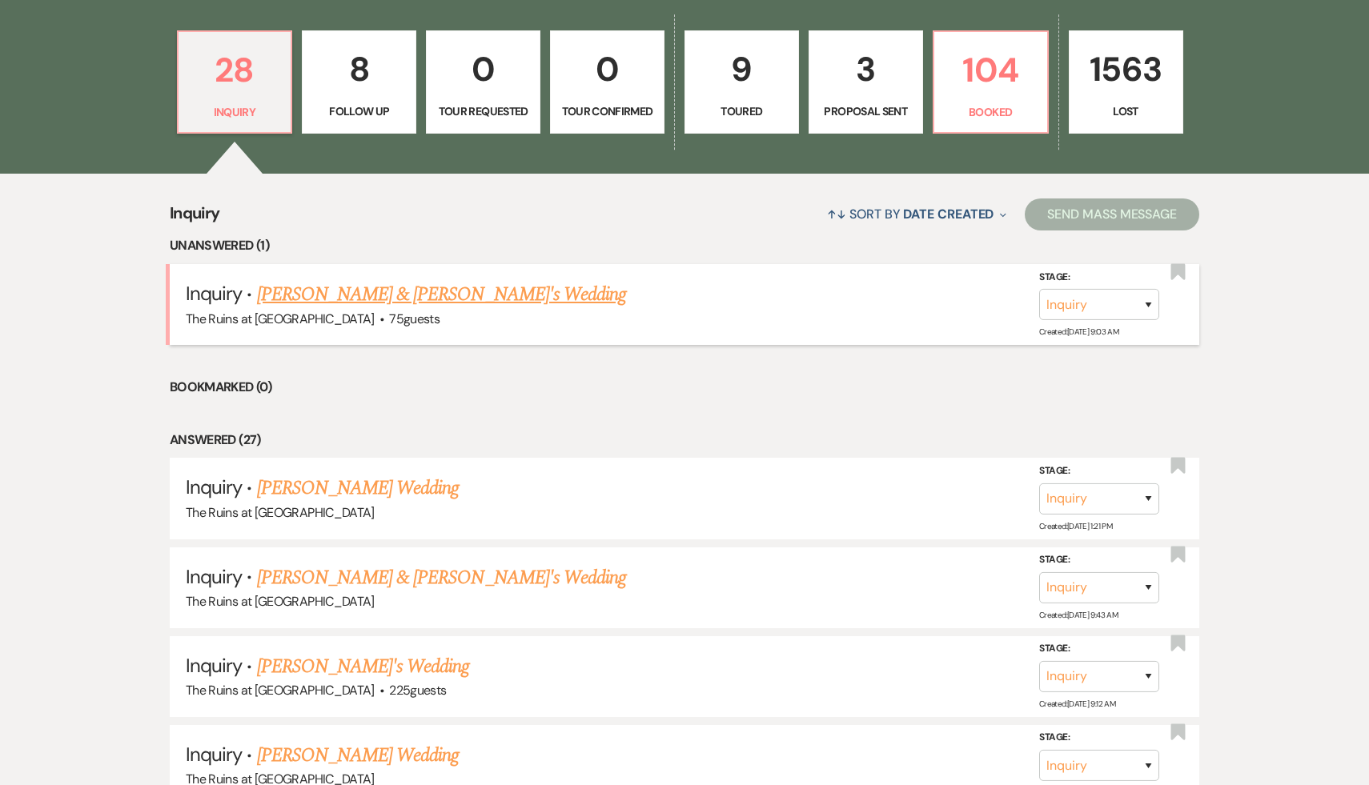
click at [449, 295] on link "[PERSON_NAME] & [PERSON_NAME]'s Wedding" at bounding box center [442, 294] width 370 height 29
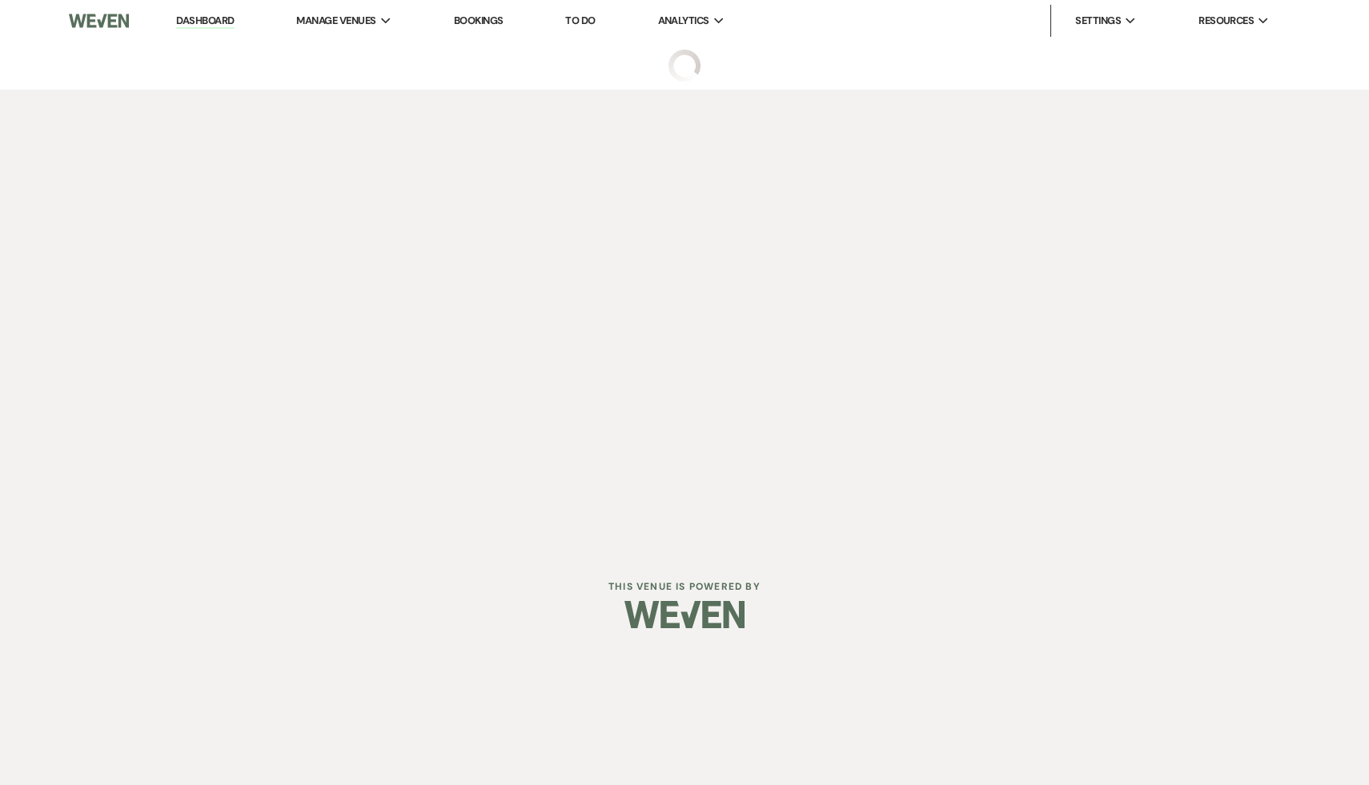
select select "3"
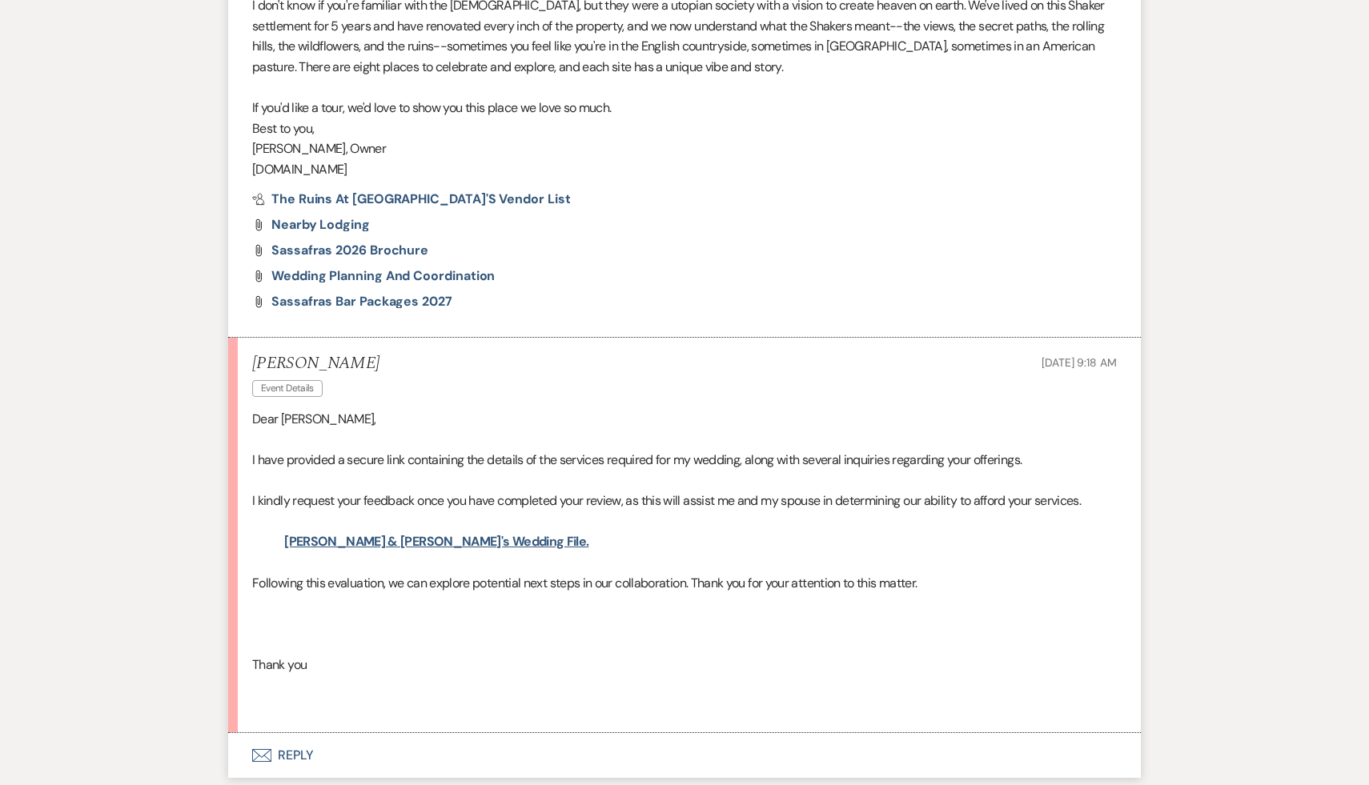
scroll to position [1094, 0]
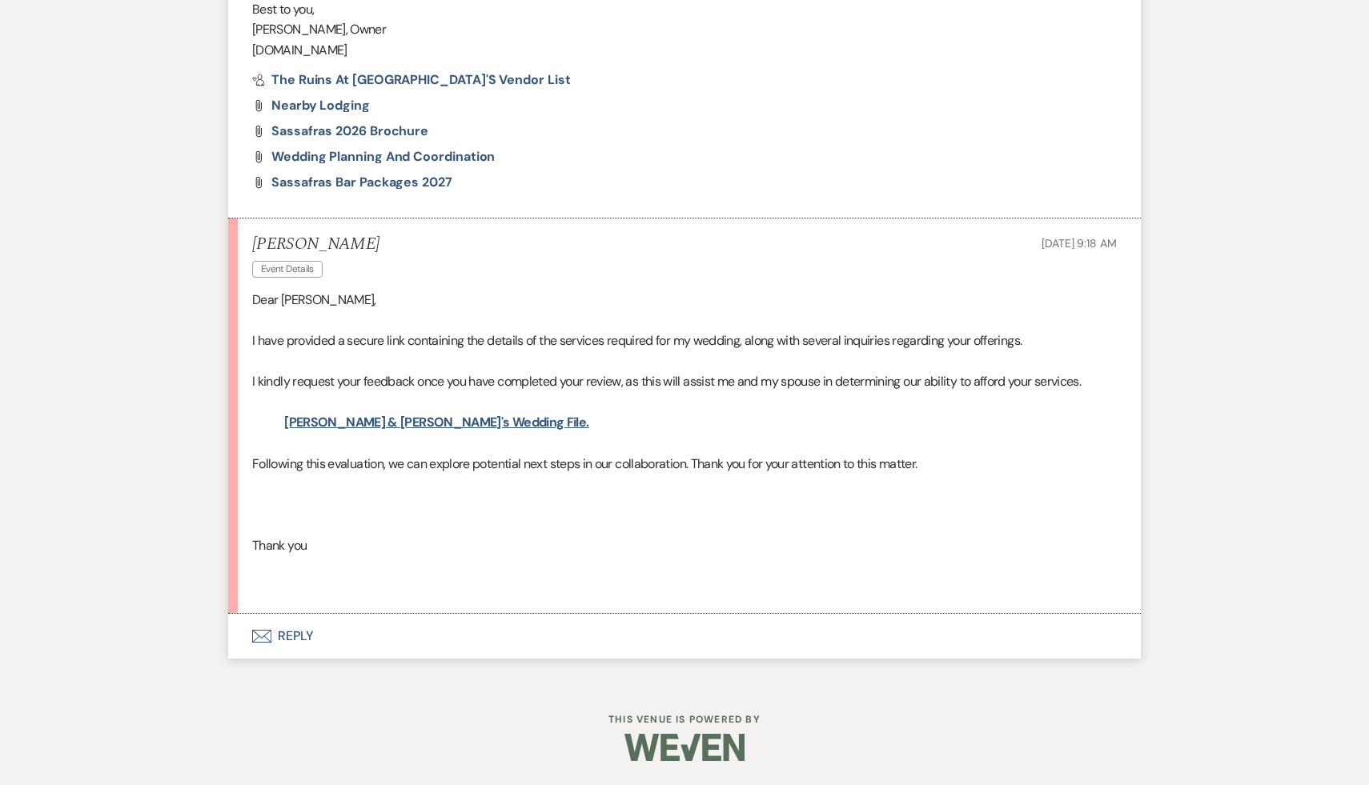
click at [293, 637] on button "Envelope Reply" at bounding box center [684, 636] width 913 height 45
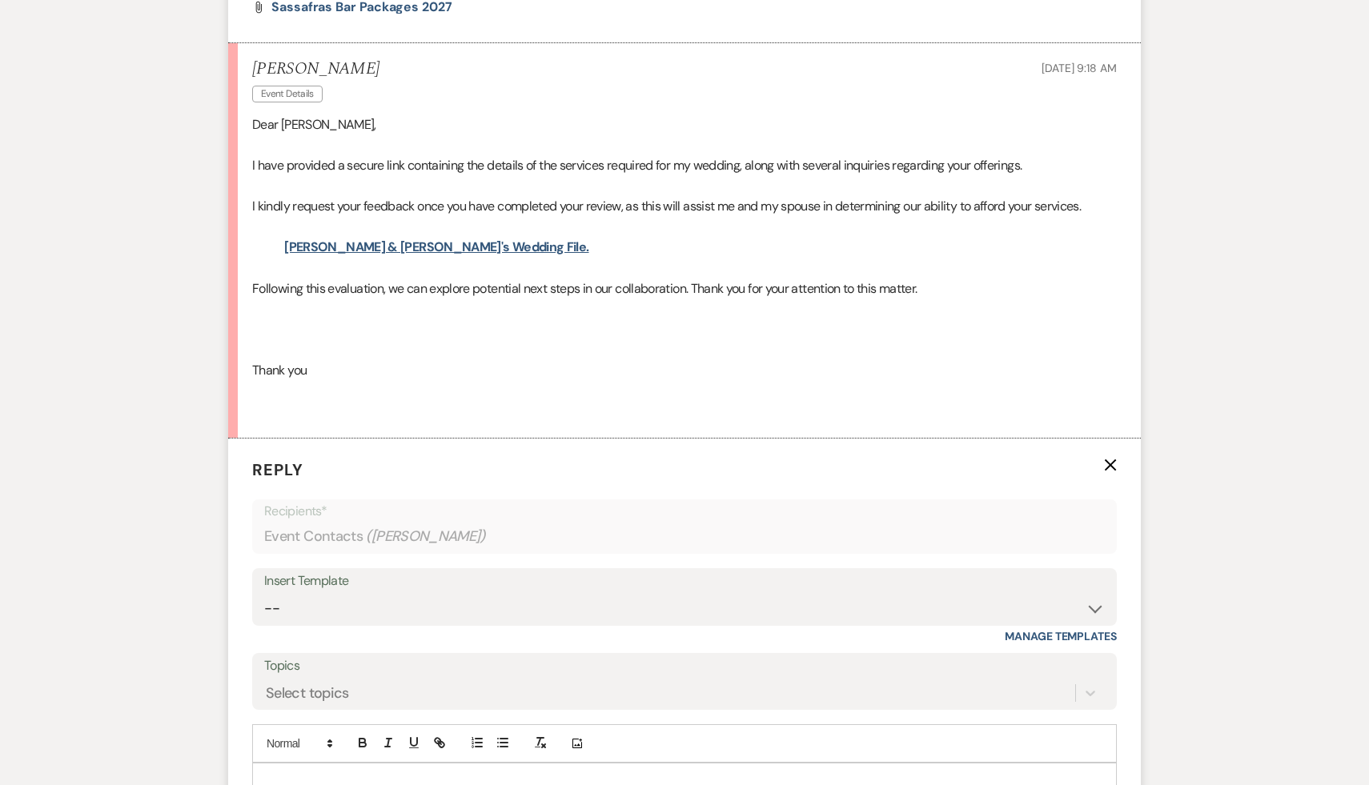
scroll to position [1399, 0]
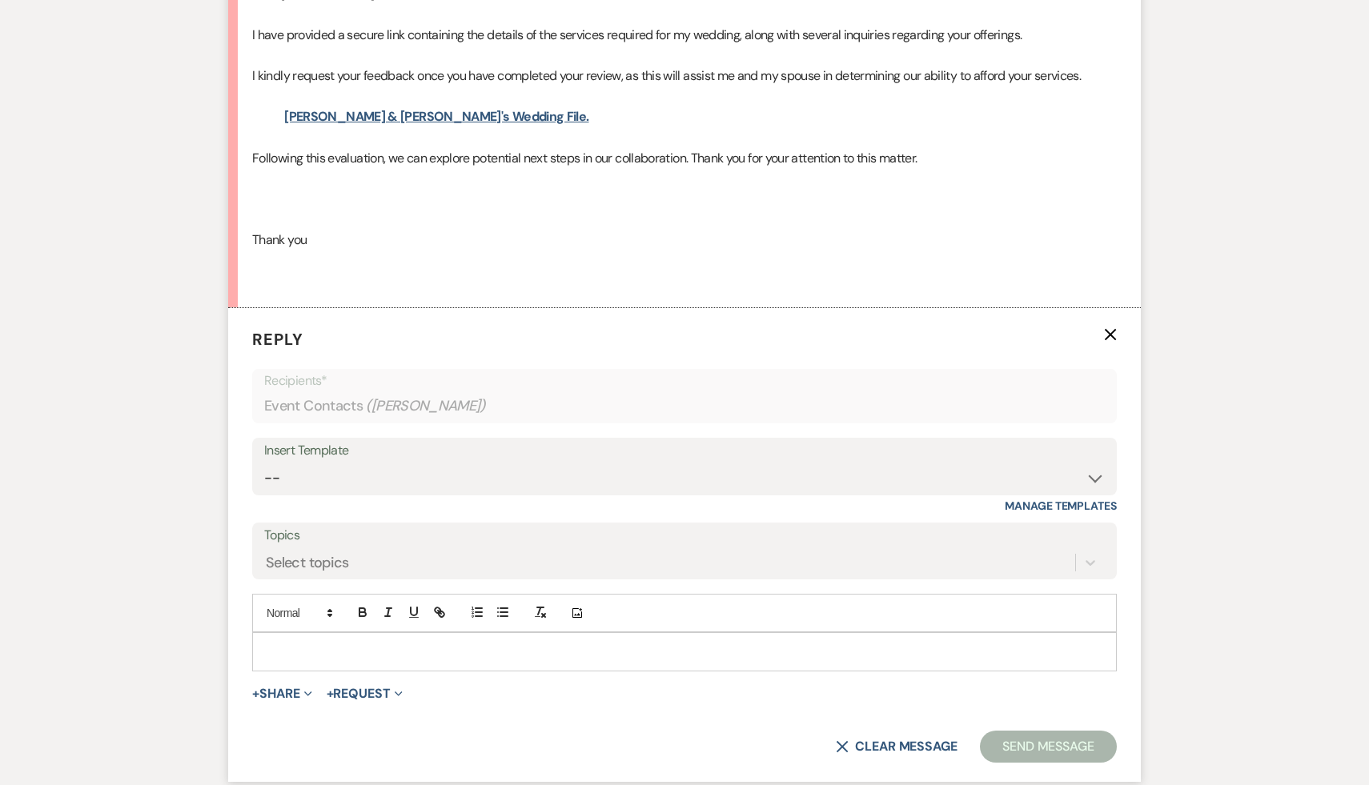
click at [304, 640] on div at bounding box center [684, 651] width 863 height 37
click at [1041, 742] on button "Send Message" at bounding box center [1048, 747] width 137 height 32
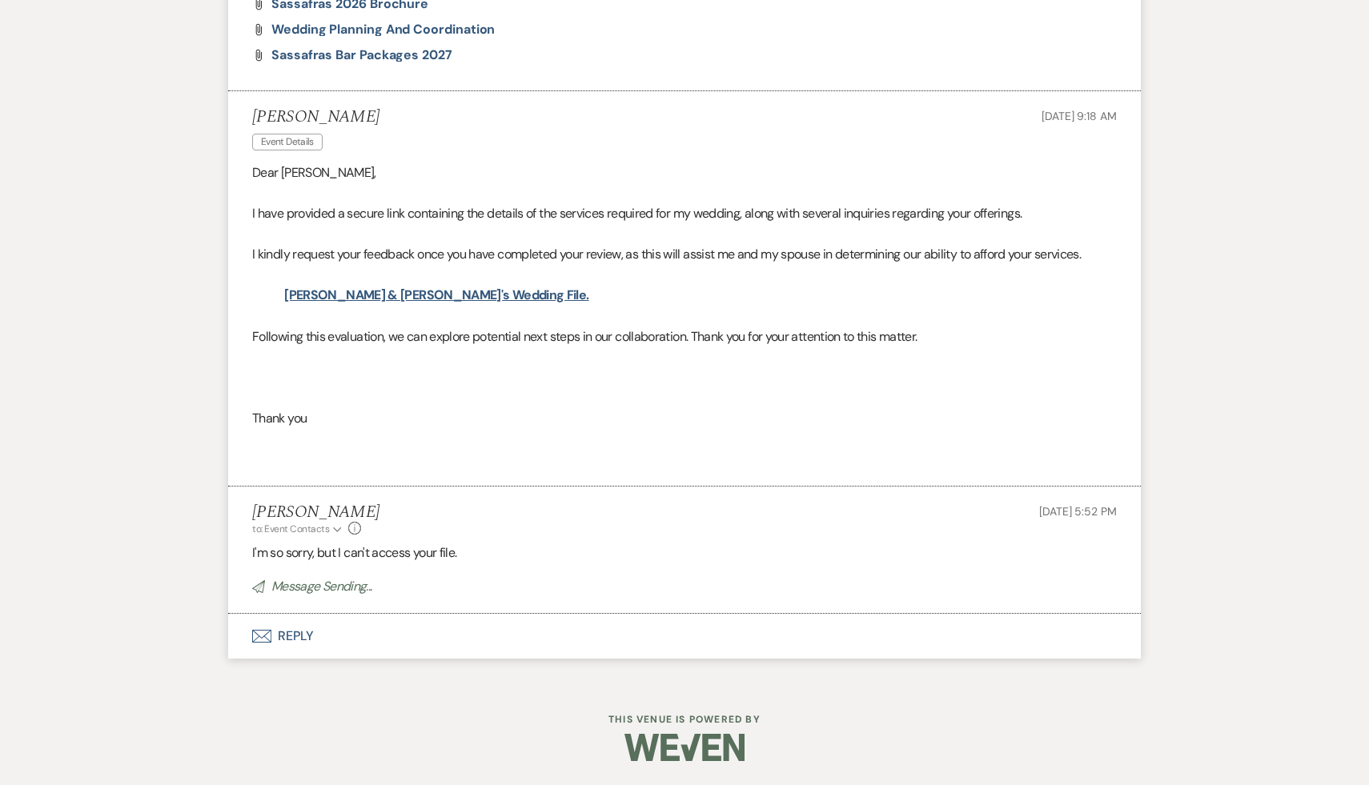
scroll to position [1221, 0]
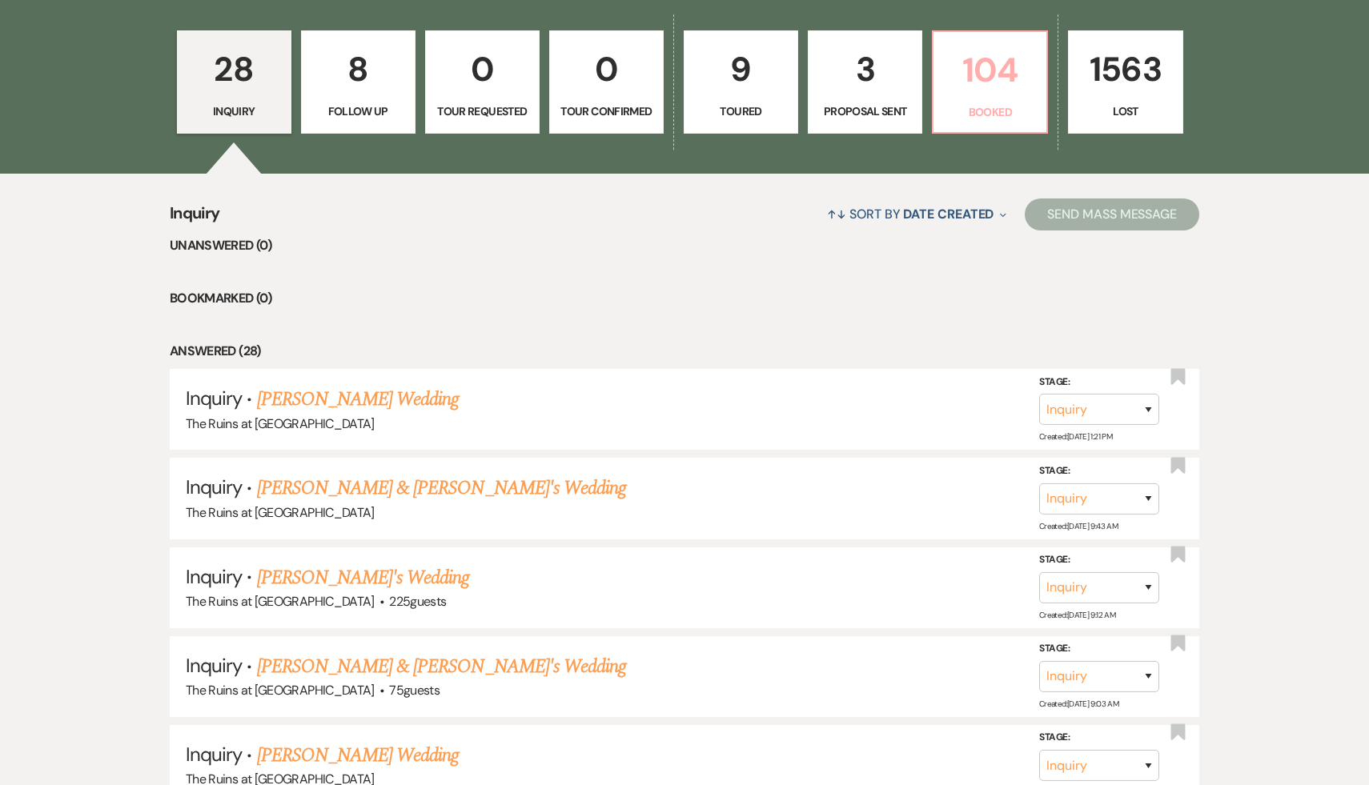
click at [974, 75] on p "104" at bounding box center [990, 70] width 94 height 54
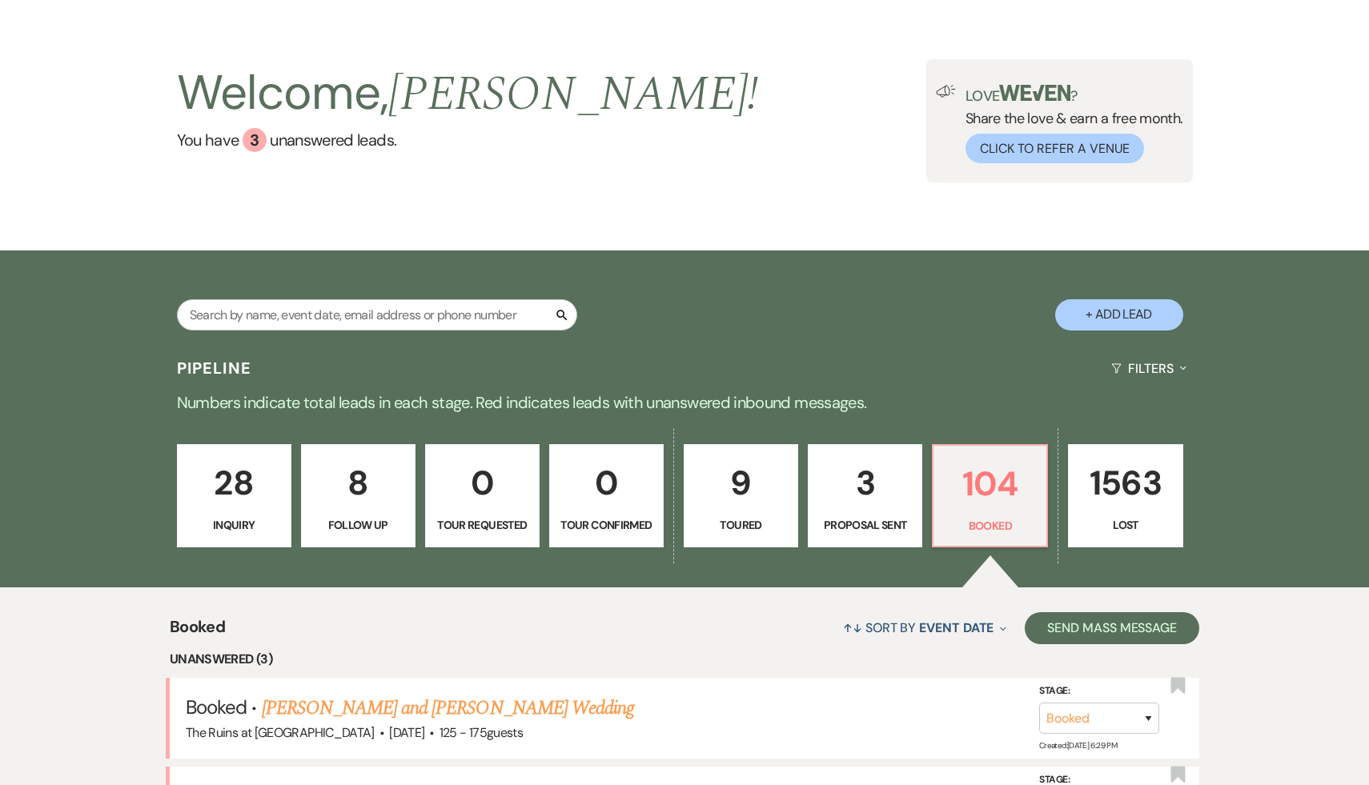
scroll to position [465, 0]
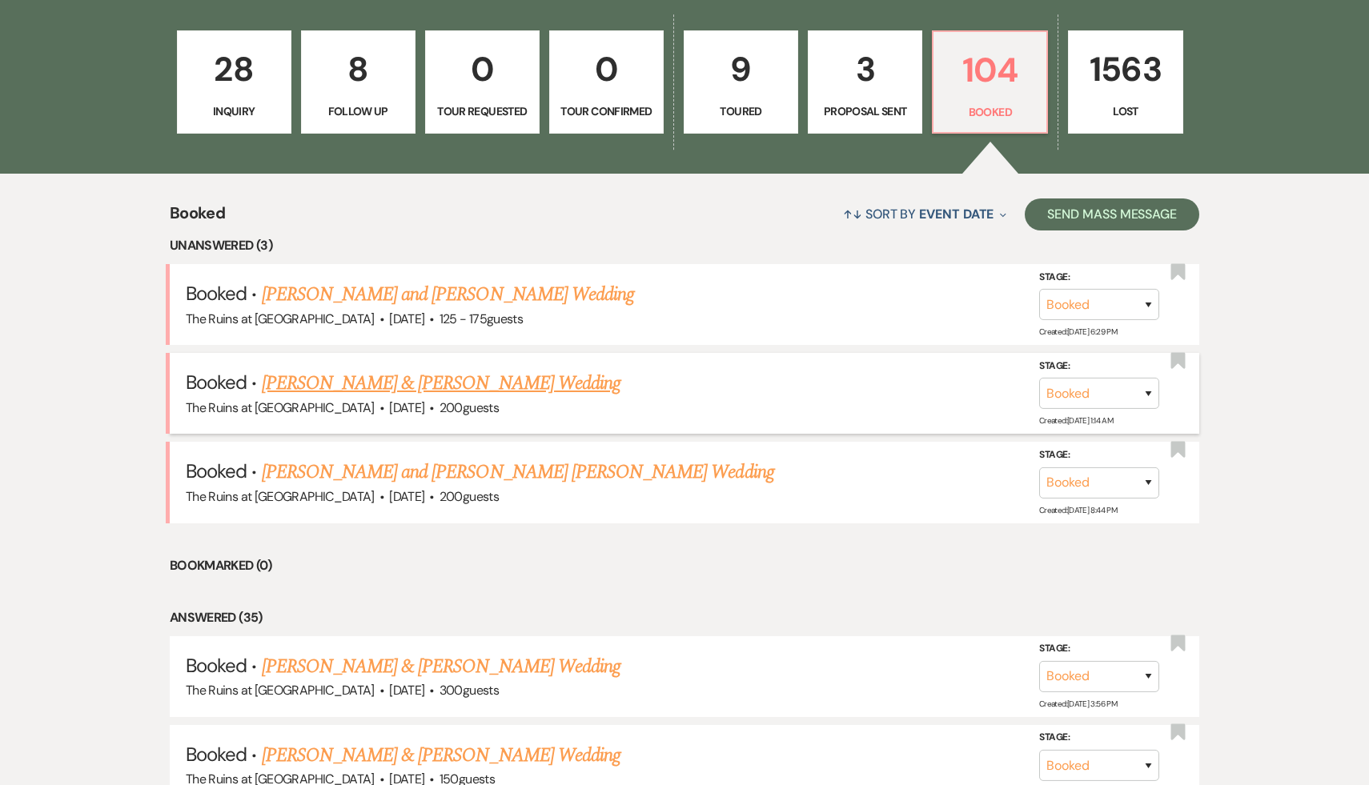
click at [449, 387] on link "[PERSON_NAME] & [PERSON_NAME] Wedding" at bounding box center [441, 383] width 359 height 29
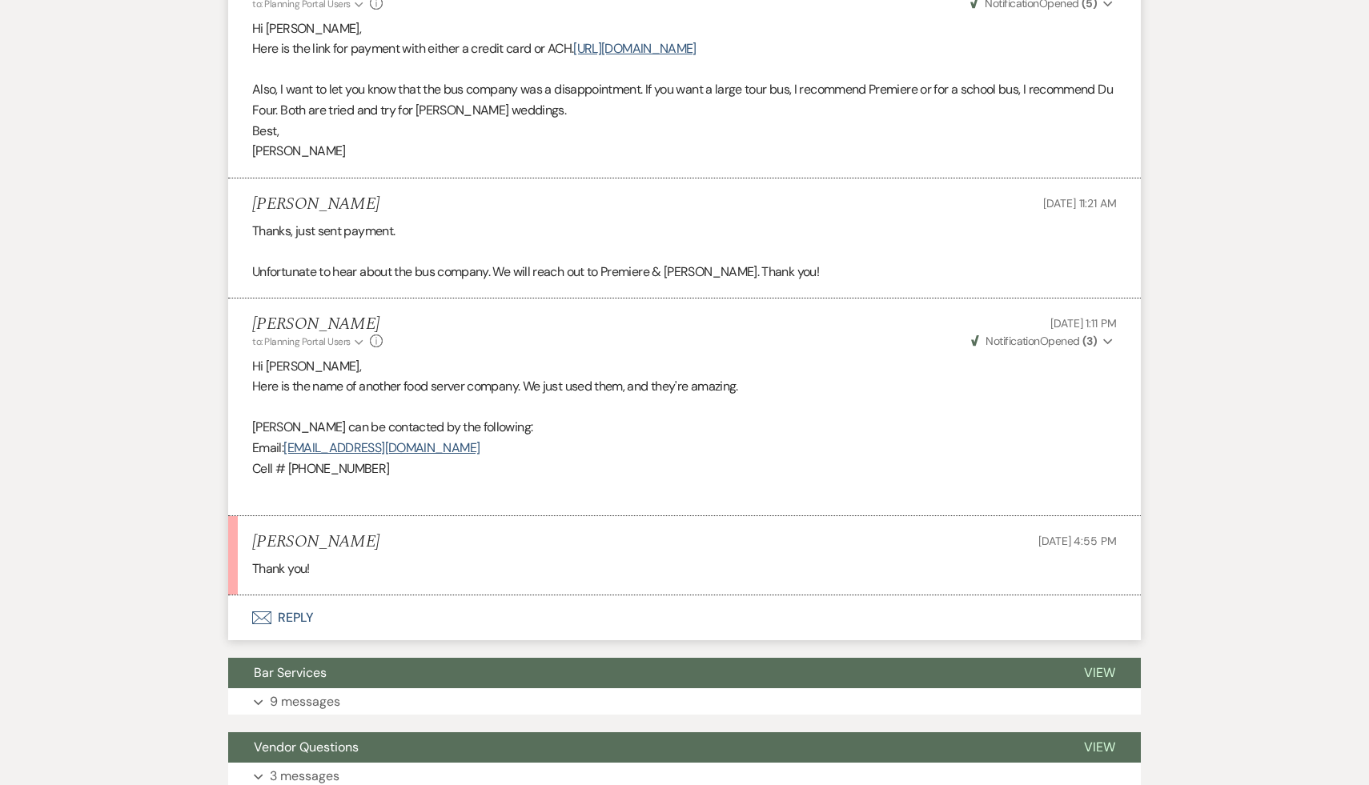
scroll to position [6913, 0]
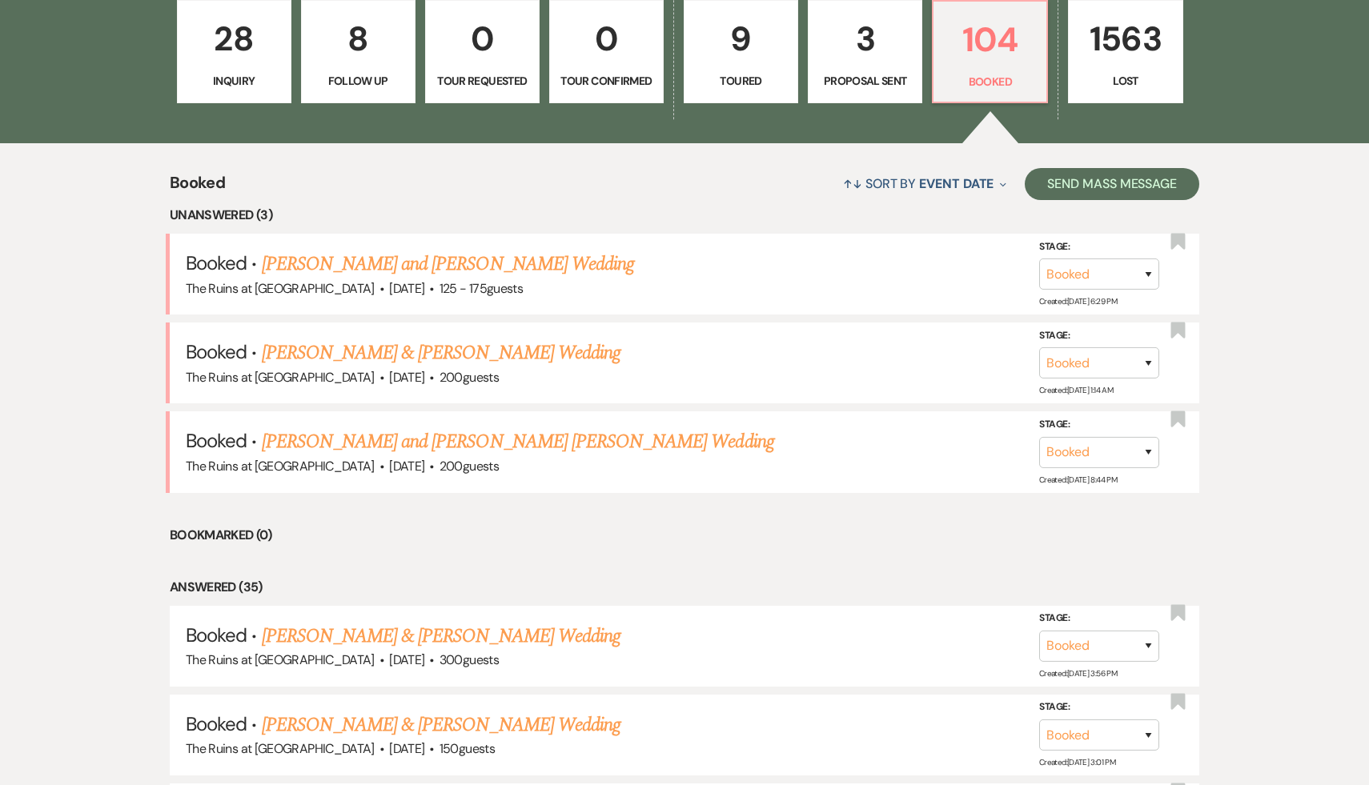
scroll to position [499, 0]
